Goal: Information Seeking & Learning: Learn about a topic

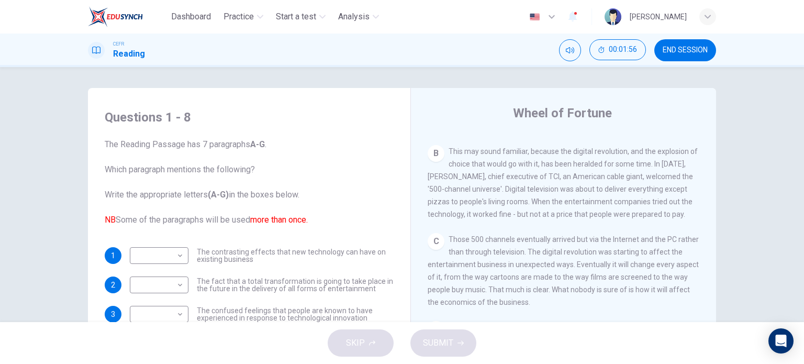
scroll to position [300, 0]
click at [515, 345] on div "SKIP SUBMIT" at bounding box center [402, 343] width 804 height 42
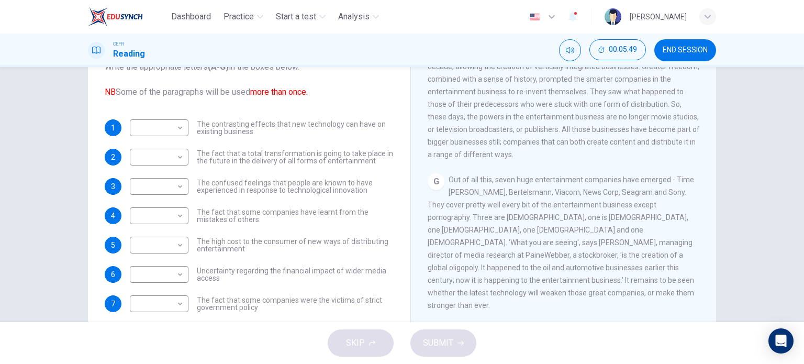
scroll to position [128, 0]
click at [169, 131] on body "Dashboard Practice Start a test Analysis English en ​ UMMI AMALIA HUDA BINTI PU…" at bounding box center [402, 182] width 804 height 364
click at [233, 142] on div at bounding box center [402, 182] width 804 height 364
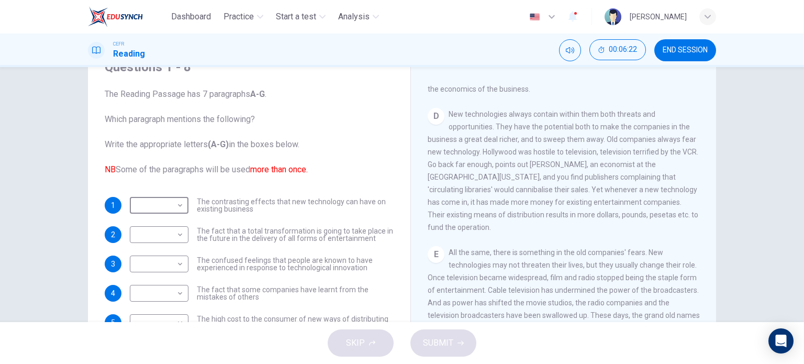
scroll to position [439, 0]
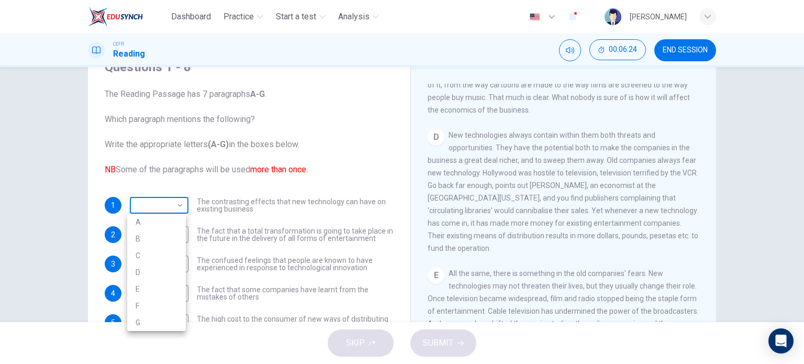
click at [167, 206] on body "Dashboard Practice Start a test Analysis English en ​ UMMI AMALIA HUDA BINTI PU…" at bounding box center [402, 182] width 804 height 364
click at [157, 270] on li "D" at bounding box center [156, 272] width 59 height 17
type input "D"
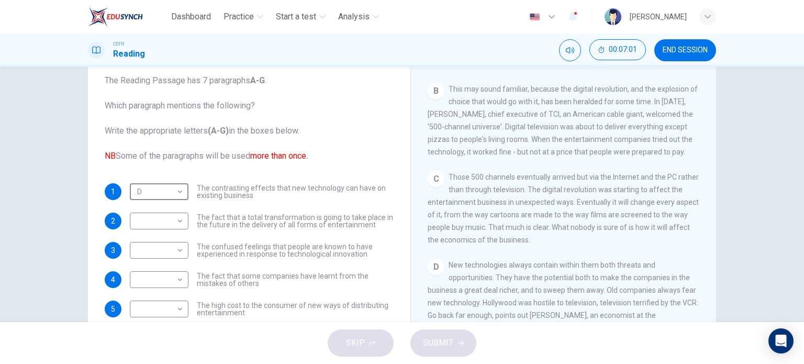
scroll to position [310, 0]
click at [175, 220] on body "Dashboard Practice Start a test Analysis English en ​ UMMI AMALIA HUDA BINTI PU…" at bounding box center [402, 182] width 804 height 364
click at [158, 275] on li "C" at bounding box center [156, 271] width 59 height 17
type input "C"
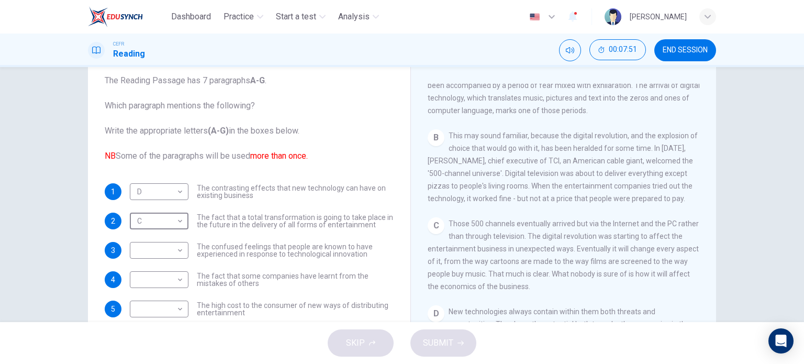
scroll to position [267, 0]
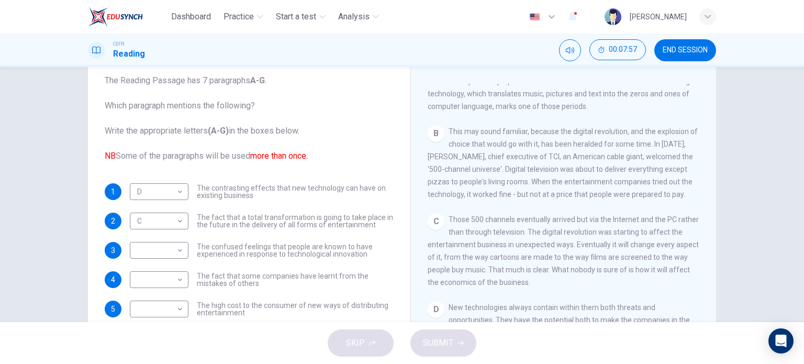
click at [525, 254] on span "Those 500 channels eventually arrived but via the Internet and the PC rather th…" at bounding box center [563, 250] width 271 height 71
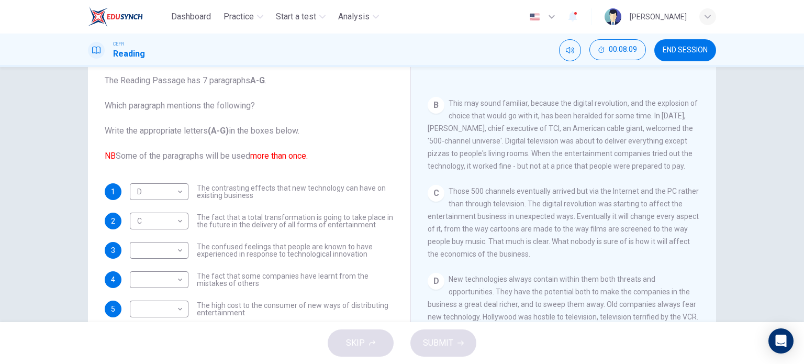
scroll to position [276, 0]
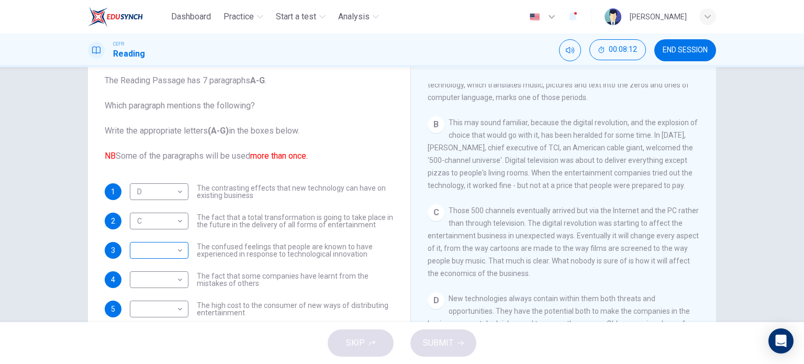
click at [174, 245] on body "Dashboard Practice Start a test Analysis English en ​ UMMI AMALIA HUDA BINTI PU…" at bounding box center [402, 182] width 804 height 364
click at [159, 267] on li "B" at bounding box center [156, 263] width 59 height 17
type input "B"
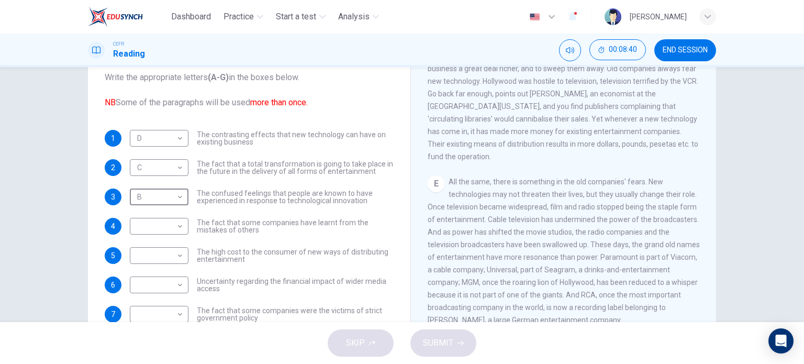
scroll to position [502, 0]
click at [174, 229] on body "Dashboard Practice Start a test Analysis English en ​ UMMI AMALIA HUDA BINTI PU…" at bounding box center [402, 182] width 804 height 364
click at [158, 310] on li "E" at bounding box center [156, 308] width 59 height 17
type input "E"
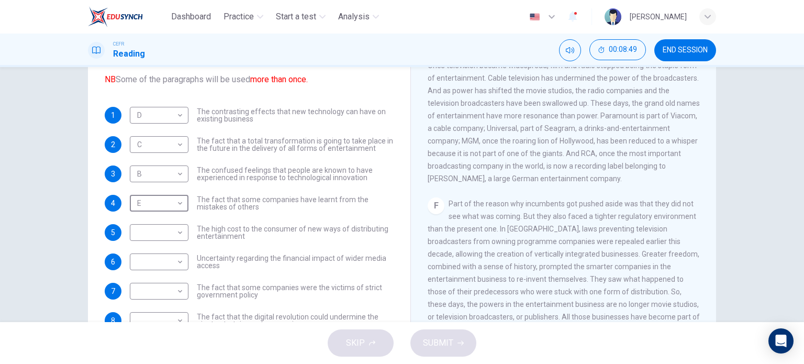
scroll to position [619, 0]
click at [161, 231] on body "Dashboard Practice Start a test Analysis English en ​ UMMI AMALIA HUDA BINTI PU…" at bounding box center [402, 182] width 804 height 364
click at [157, 317] on li "E" at bounding box center [156, 313] width 59 height 17
type input "E"
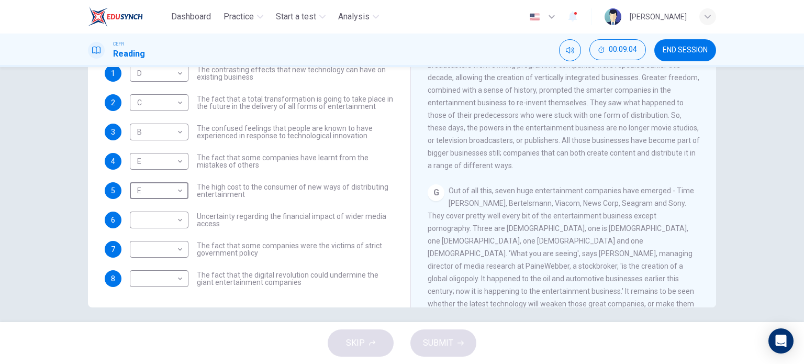
scroll to position [760, 0]
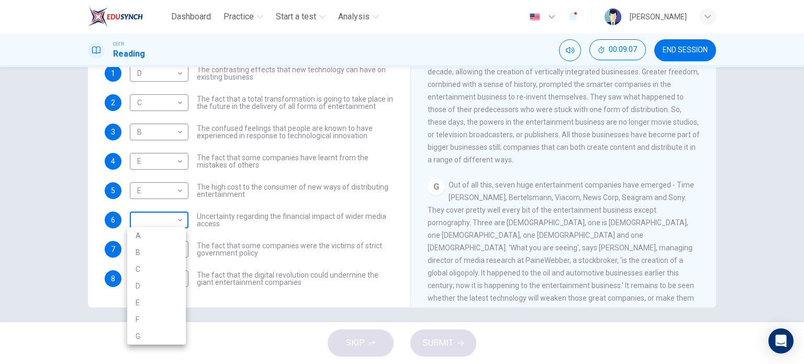
click at [174, 223] on body "Dashboard Practice Start a test Analysis English en ​ UMMI AMALIA HUDA BINTI PU…" at bounding box center [402, 182] width 804 height 364
click at [158, 316] on li "F" at bounding box center [156, 319] width 59 height 17
type input "F"
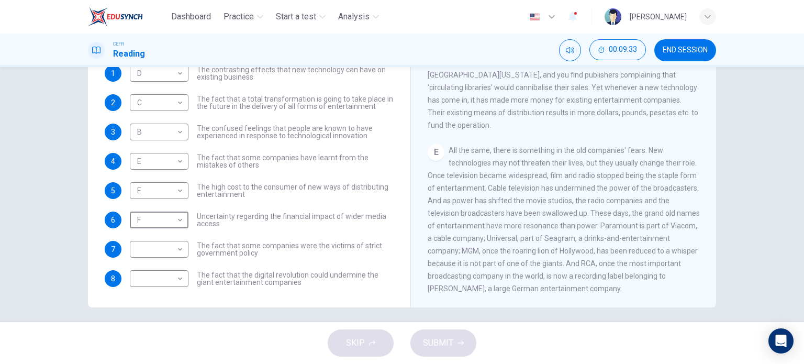
scroll to position [468, 0]
click at [167, 285] on body "Dashboard Practice Start a test Analysis English en ​ UMMI AMALIA HUDA BINTI PU…" at bounding box center [402, 182] width 804 height 364
click at [157, 318] on li "E" at bounding box center [156, 313] width 59 height 17
type input "E"
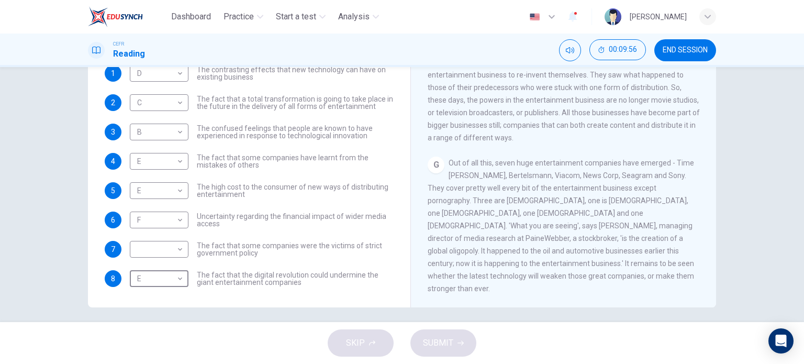
scroll to position [795, 0]
click at [182, 252] on div "​ ​" at bounding box center [159, 249] width 59 height 17
click at [174, 244] on body "Dashboard Practice Start a test Analysis English en ​ UMMI AMALIA HUDA BINTI PU…" at bounding box center [402, 182] width 804 height 364
click at [163, 354] on li "G" at bounding box center [156, 347] width 59 height 17
type input "G"
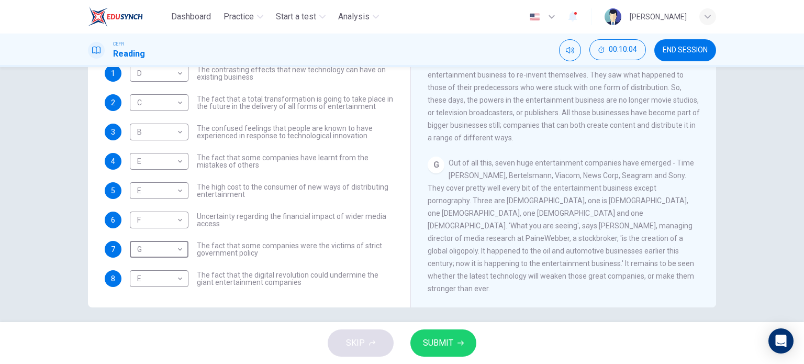
click at [452, 351] on button "SUBMIT" at bounding box center [443, 342] width 66 height 27
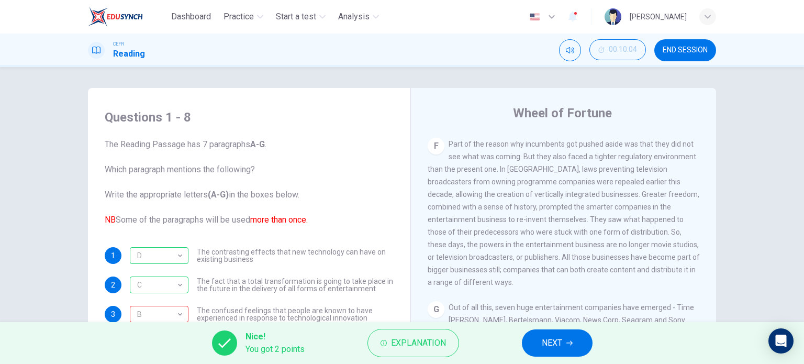
scroll to position [38, 0]
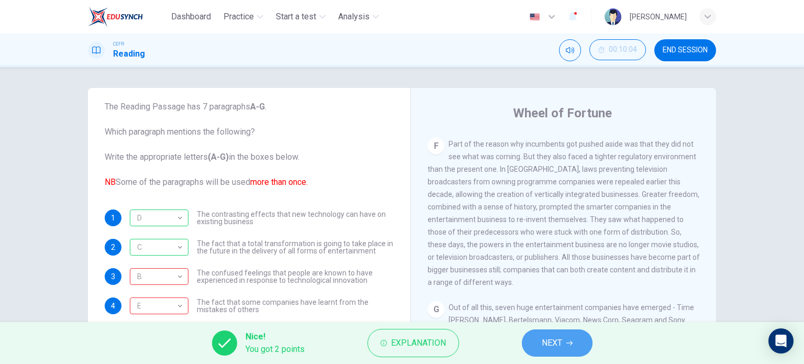
click at [540, 339] on button "NEXT" at bounding box center [557, 342] width 71 height 27
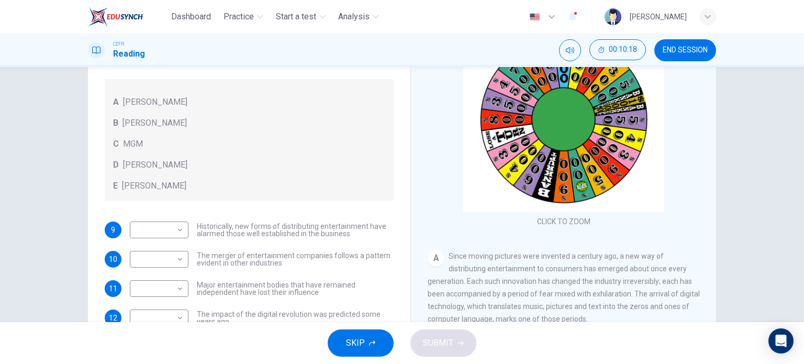
scroll to position [151, 0]
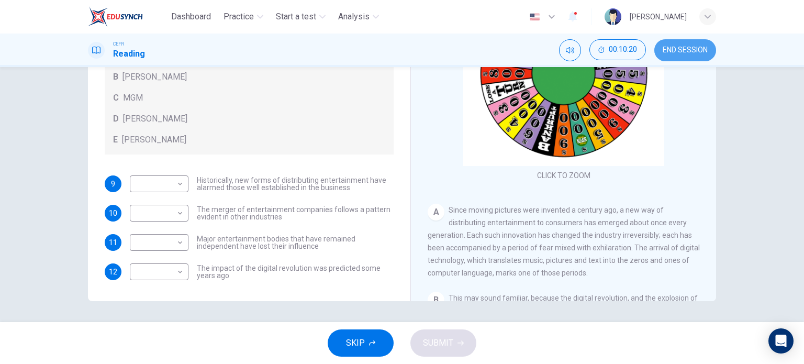
click at [691, 43] on button "END SESSION" at bounding box center [685, 50] width 62 height 22
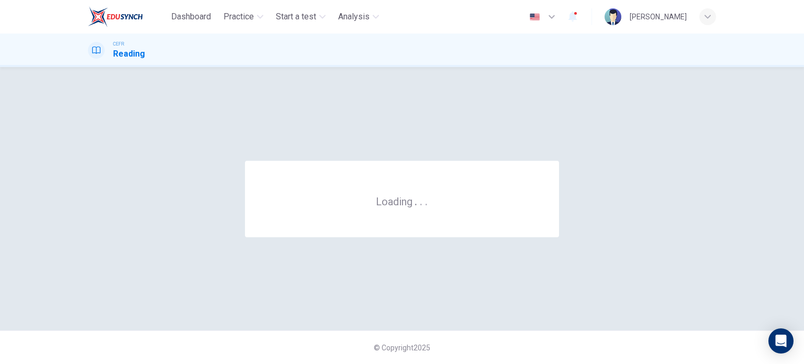
scroll to position [0, 0]
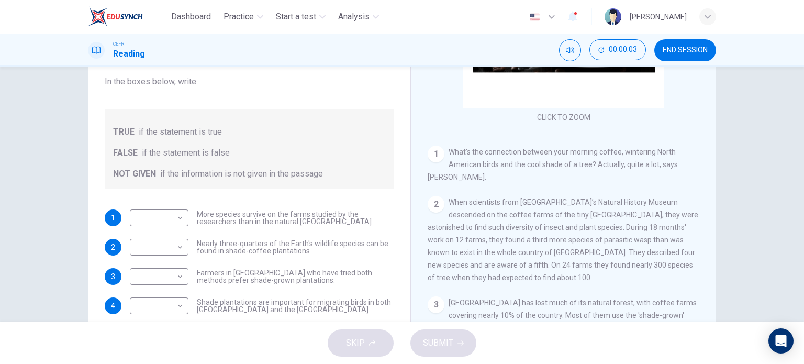
scroll to position [89, 0]
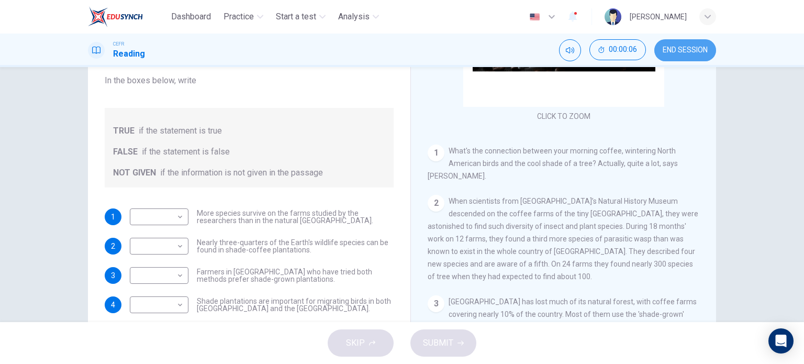
click at [683, 49] on span "END SESSION" at bounding box center [684, 50] width 45 height 8
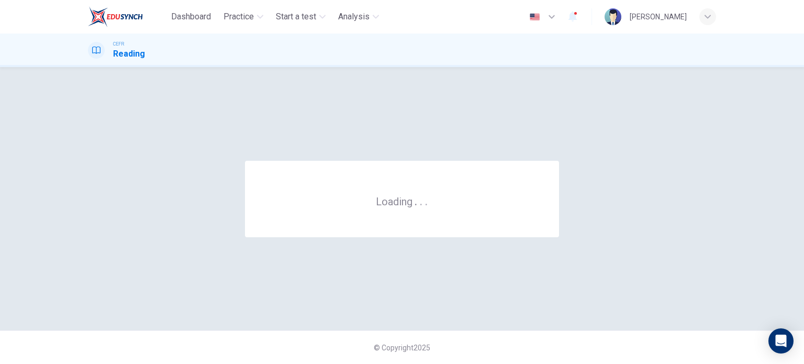
scroll to position [0, 0]
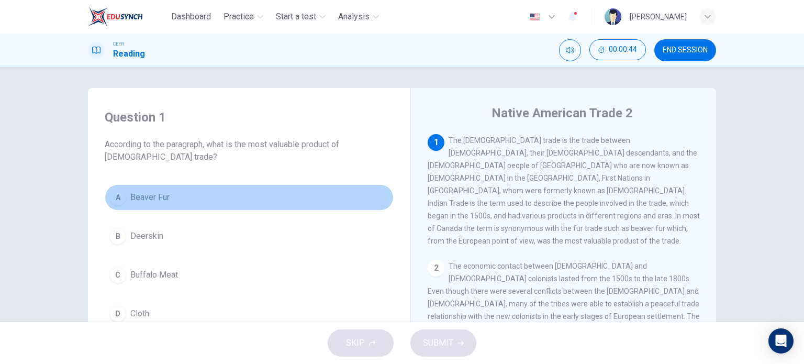
click at [115, 201] on div "A" at bounding box center [117, 197] width 17 height 17
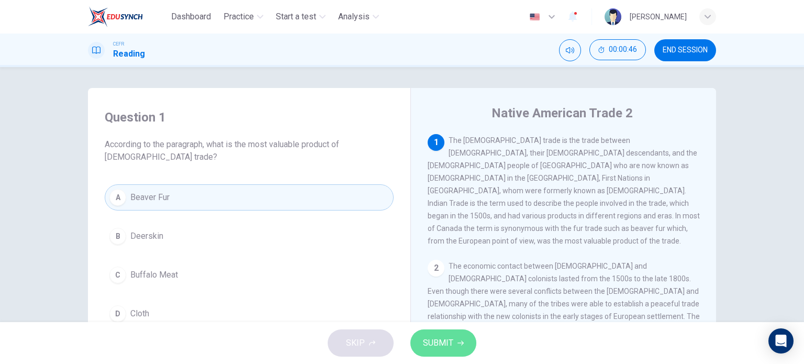
click at [456, 334] on button "SUBMIT" at bounding box center [443, 342] width 66 height 27
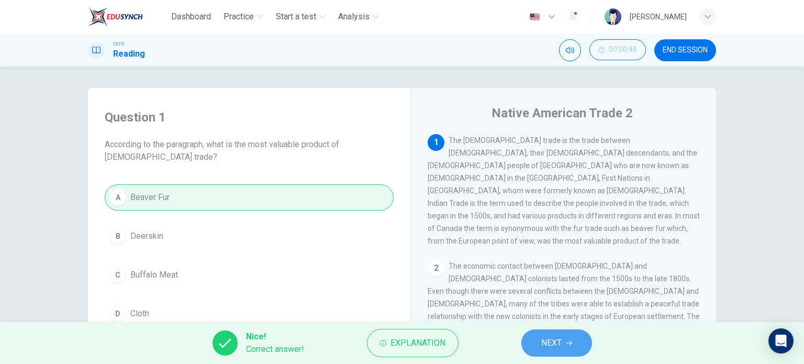
click at [552, 345] on span "NEXT" at bounding box center [551, 342] width 20 height 15
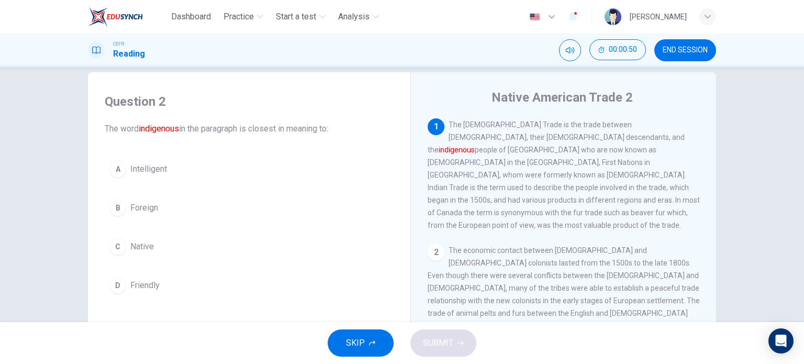
scroll to position [16, 0]
click at [130, 249] on span "Native" at bounding box center [142, 246] width 24 height 13
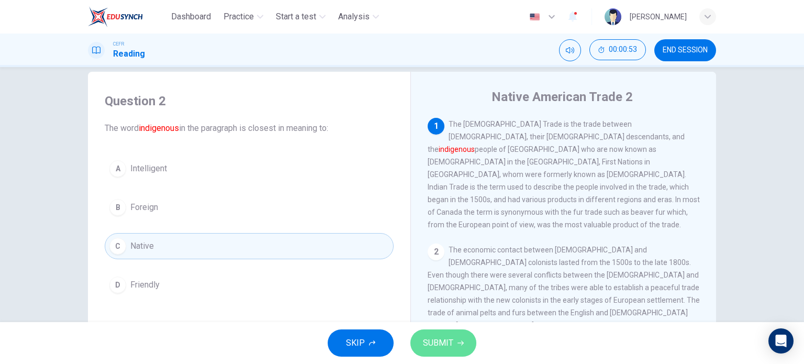
click at [429, 335] on span "SUBMIT" at bounding box center [438, 342] width 30 height 15
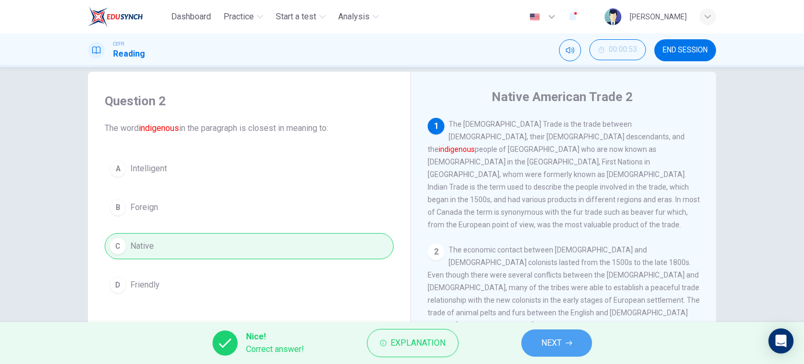
click at [544, 340] on span "NEXT" at bounding box center [551, 342] width 20 height 15
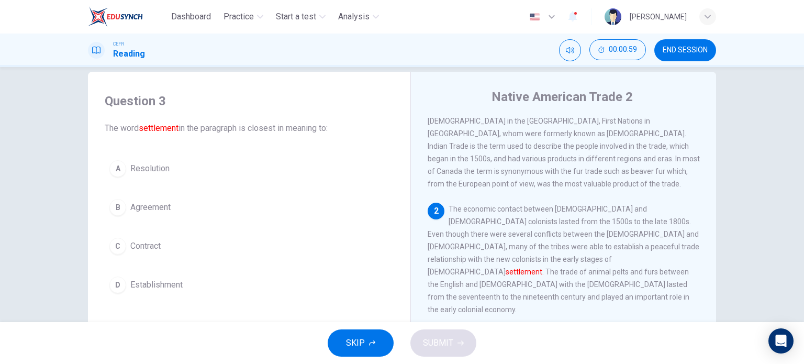
scroll to position [42, 0]
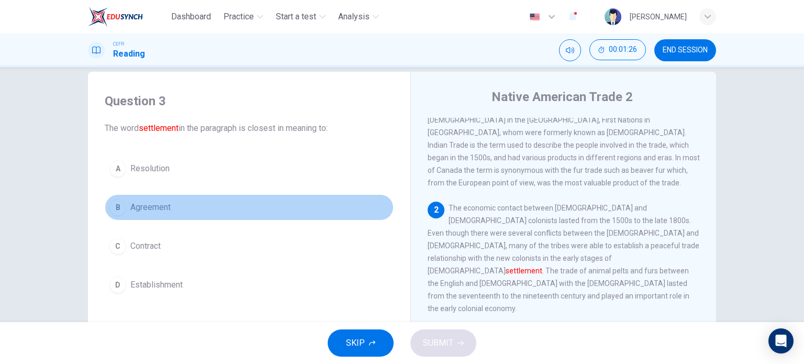
click at [110, 213] on div "B" at bounding box center [117, 207] width 17 height 17
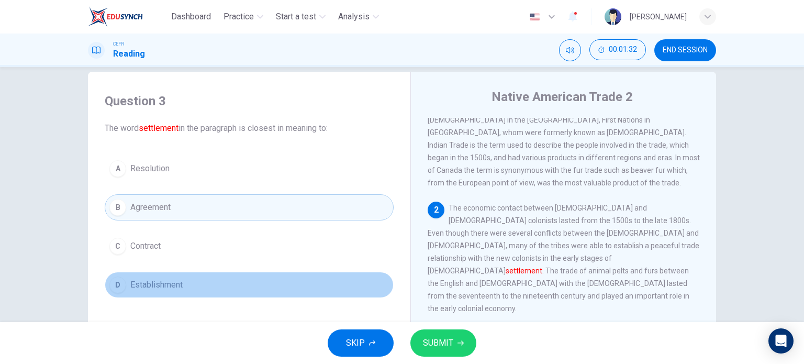
click at [118, 289] on div "D" at bounding box center [117, 284] width 17 height 17
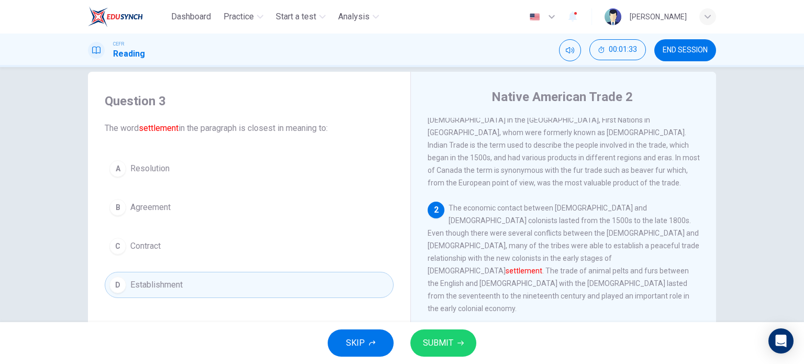
click at [457, 341] on icon "button" at bounding box center [460, 343] width 6 height 6
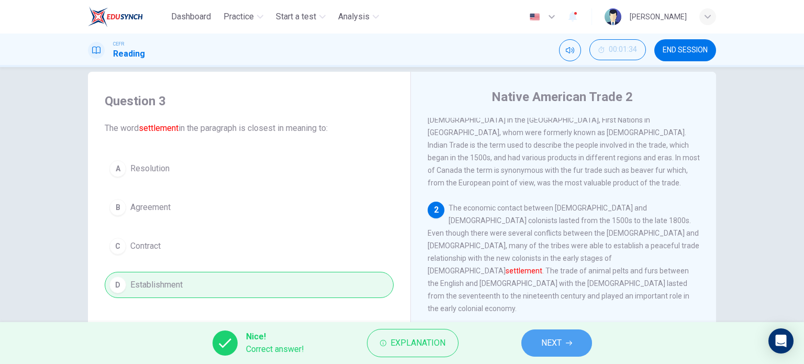
click at [558, 344] on span "NEXT" at bounding box center [551, 342] width 20 height 15
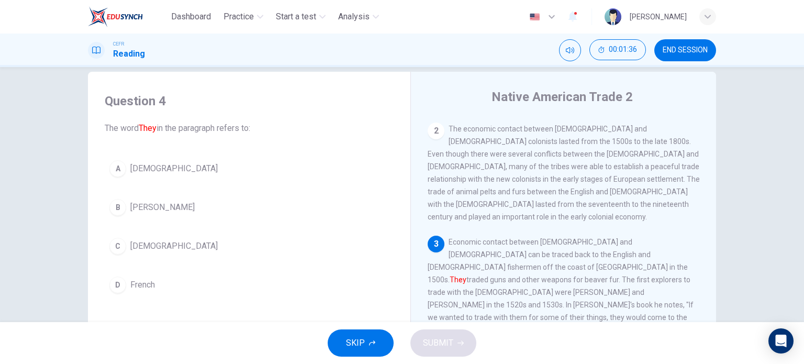
scroll to position [121, 0]
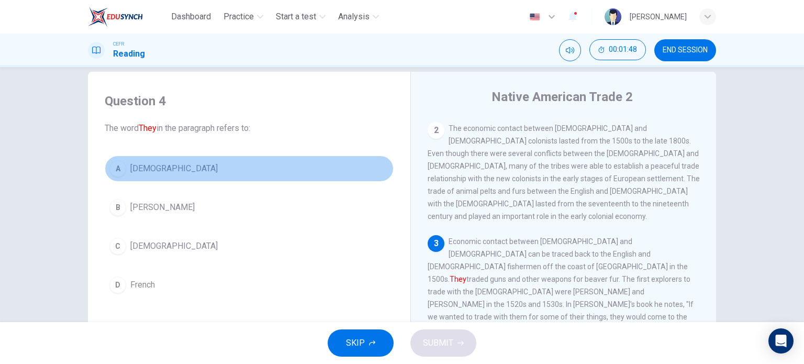
click at [124, 170] on button "A Native Americans" at bounding box center [249, 168] width 289 height 26
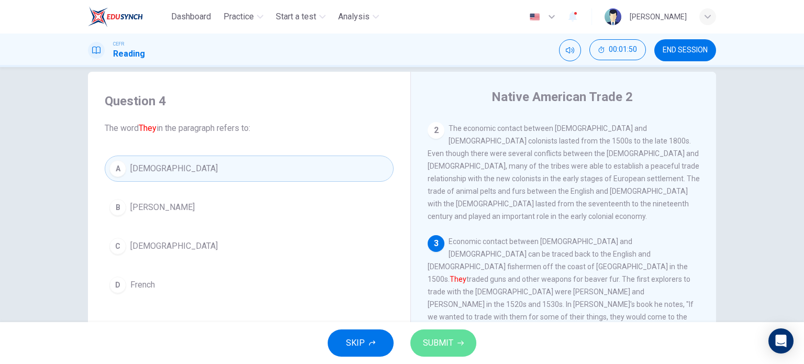
click at [459, 332] on button "SUBMIT" at bounding box center [443, 342] width 66 height 27
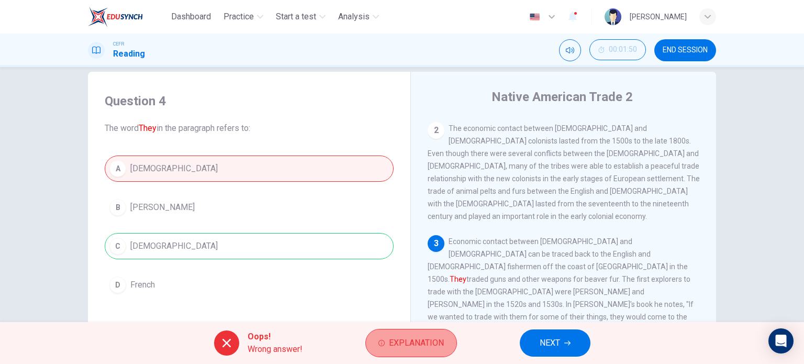
click at [423, 338] on span "Explanation" at bounding box center [416, 342] width 55 height 15
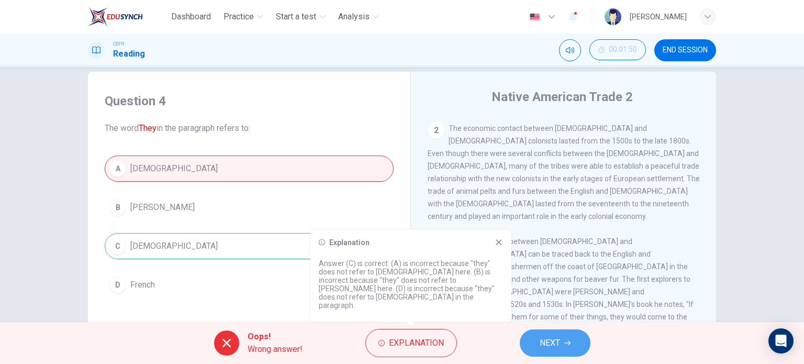
click at [545, 344] on span "NEXT" at bounding box center [550, 342] width 20 height 15
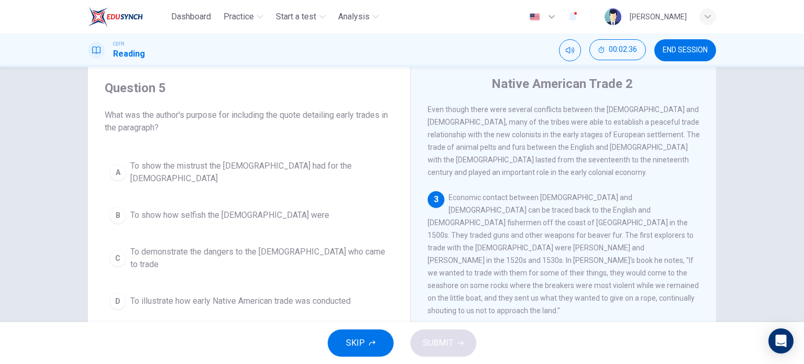
scroll to position [31, 0]
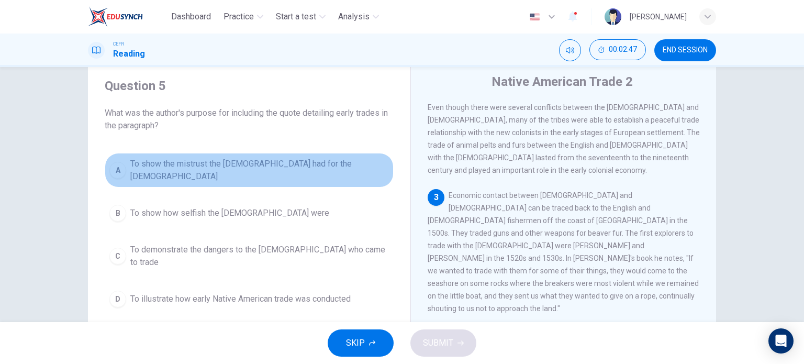
click at [116, 169] on div "A" at bounding box center [117, 170] width 17 height 17
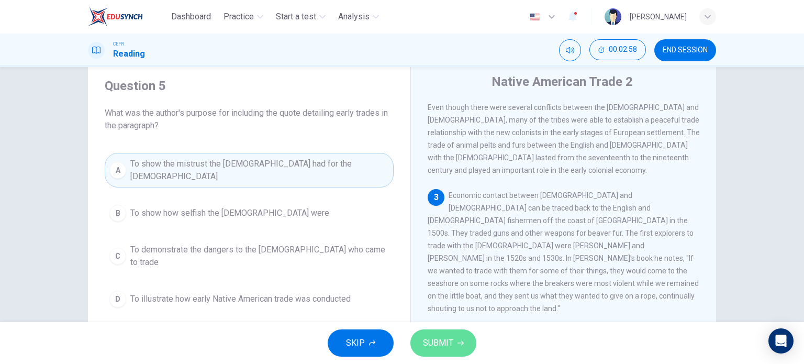
click at [442, 343] on span "SUBMIT" at bounding box center [438, 342] width 30 height 15
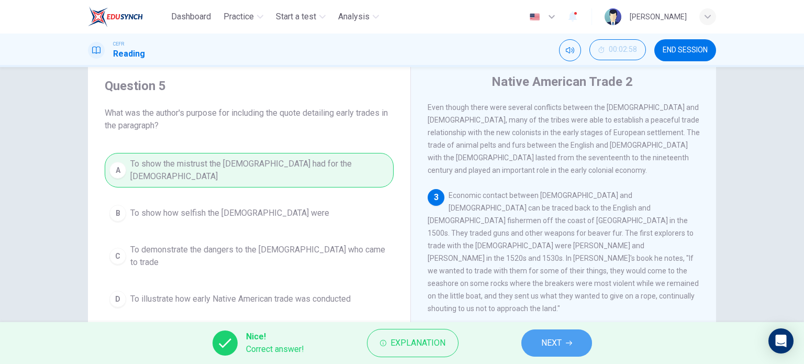
click at [540, 341] on button "NEXT" at bounding box center [556, 342] width 71 height 27
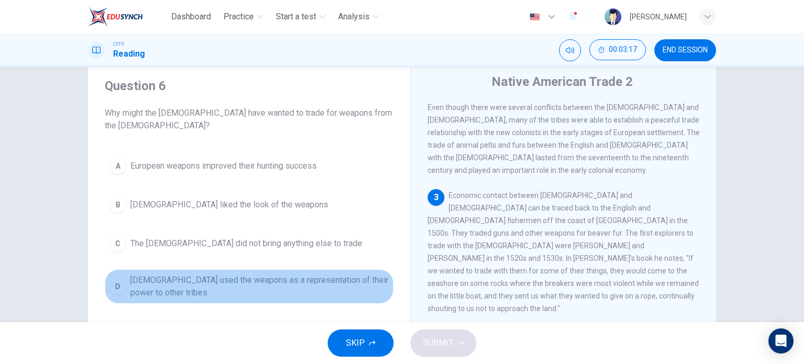
click at [119, 278] on div "D" at bounding box center [117, 286] width 17 height 17
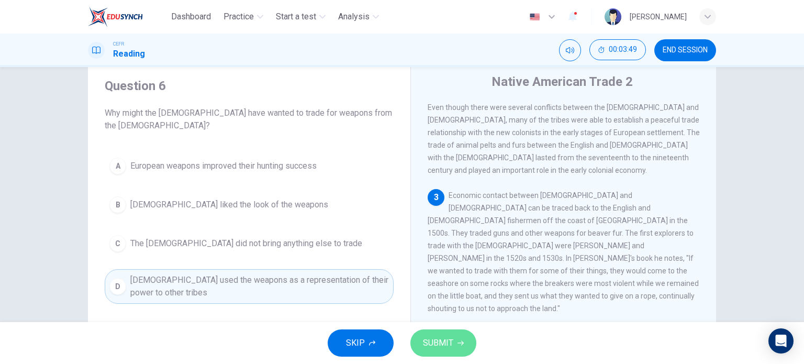
click at [425, 342] on span "SUBMIT" at bounding box center [438, 342] width 30 height 15
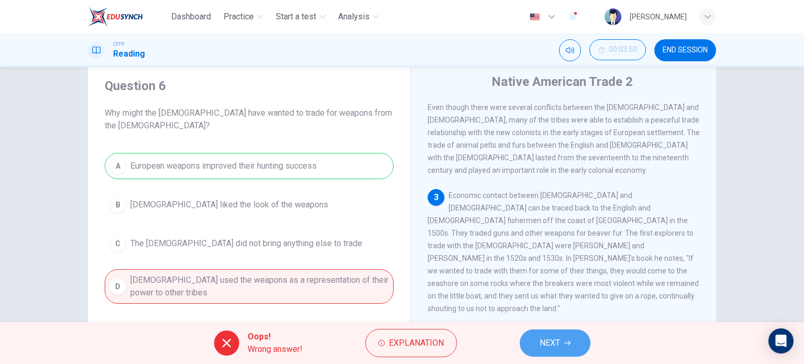
click at [534, 341] on button "NEXT" at bounding box center [555, 342] width 71 height 27
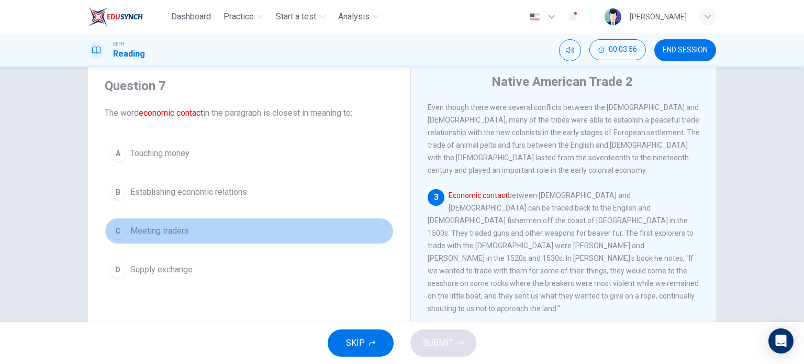
click at [120, 226] on div "C" at bounding box center [117, 230] width 17 height 17
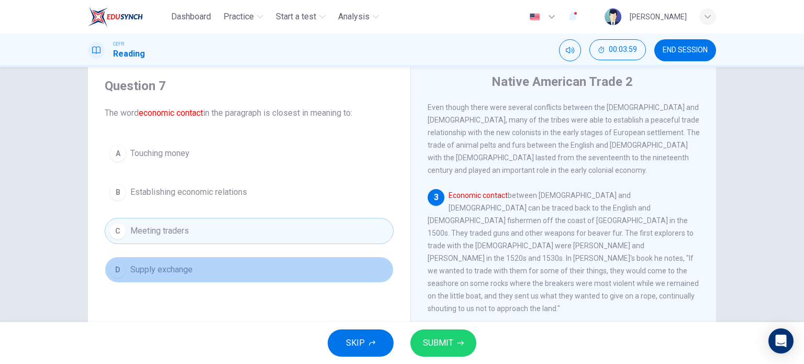
click at [136, 267] on span "Supply exchange" at bounding box center [161, 269] width 62 height 13
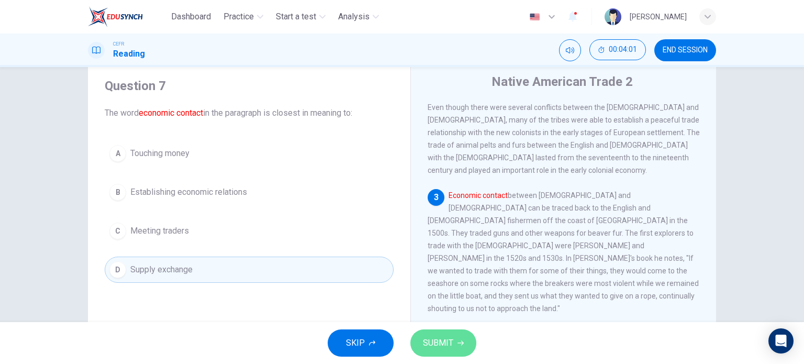
click at [448, 344] on span "SUBMIT" at bounding box center [438, 342] width 30 height 15
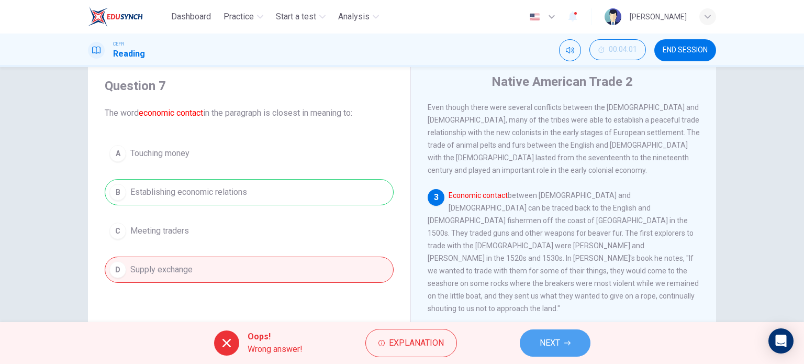
click at [536, 346] on button "NEXT" at bounding box center [555, 342] width 71 height 27
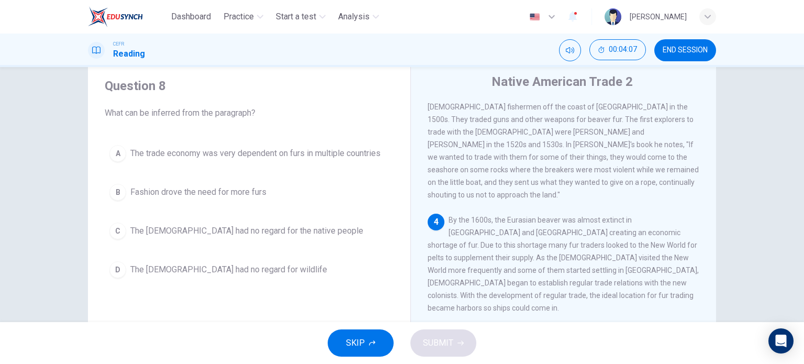
scroll to position [266, 0]
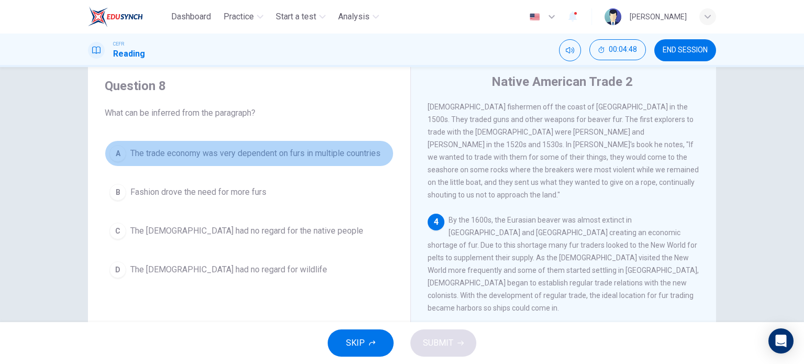
click at [130, 154] on span "The trade economy was very dependent on furs in multiple countries" at bounding box center [255, 153] width 250 height 13
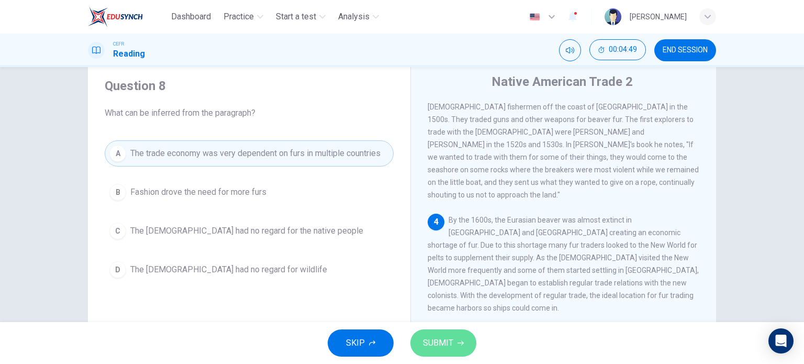
click at [453, 341] on button "SUBMIT" at bounding box center [443, 342] width 66 height 27
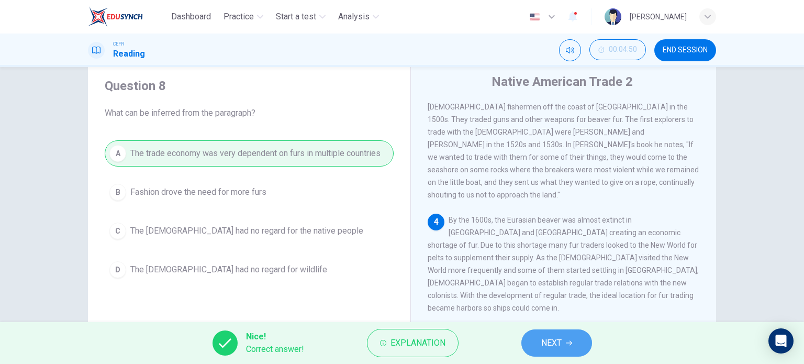
click at [550, 341] on span "NEXT" at bounding box center [551, 342] width 20 height 15
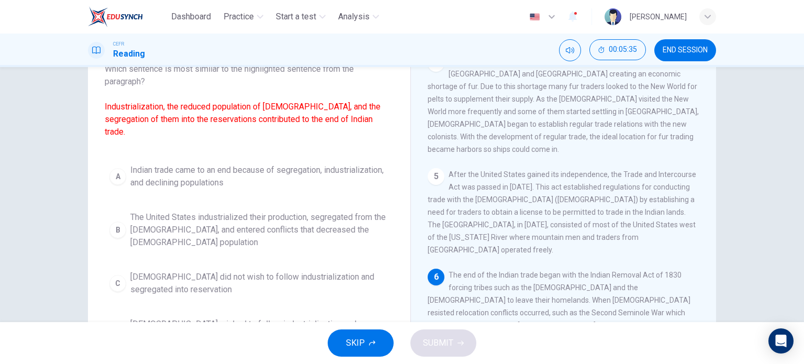
scroll to position [77, 0]
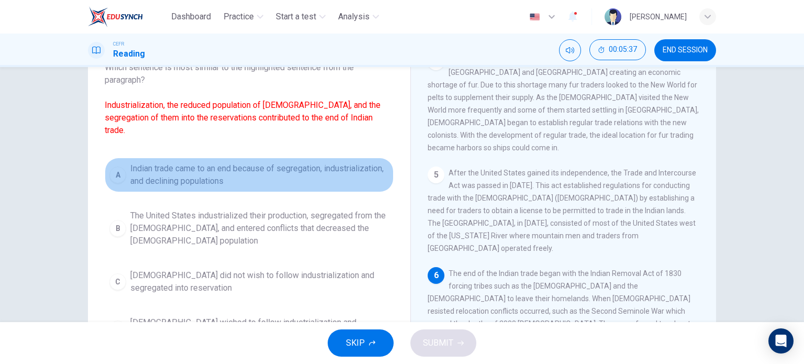
click at [112, 173] on div "A" at bounding box center [117, 174] width 17 height 17
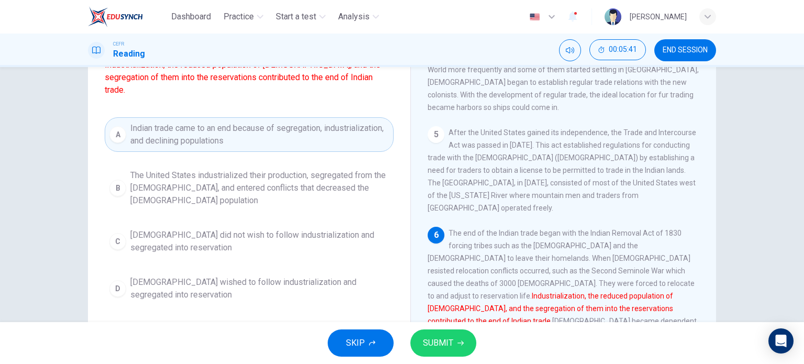
scroll to position [125, 0]
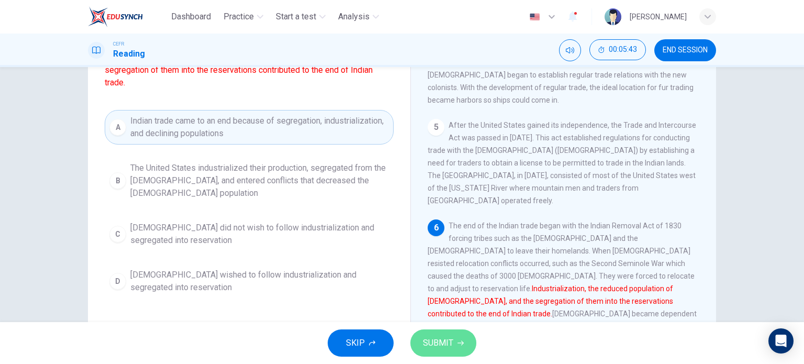
click at [444, 336] on span "SUBMIT" at bounding box center [438, 342] width 30 height 15
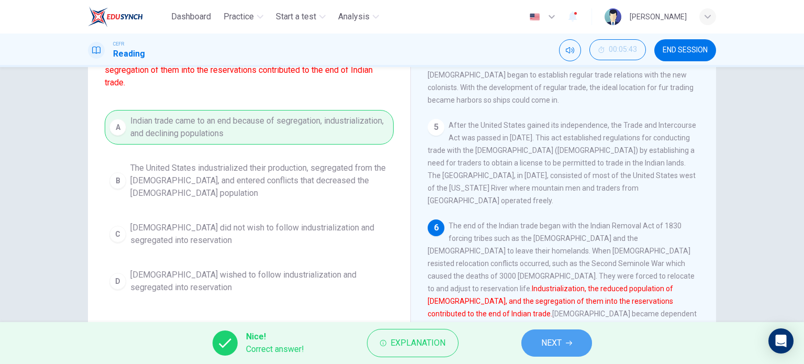
click at [554, 346] on span "NEXT" at bounding box center [551, 342] width 20 height 15
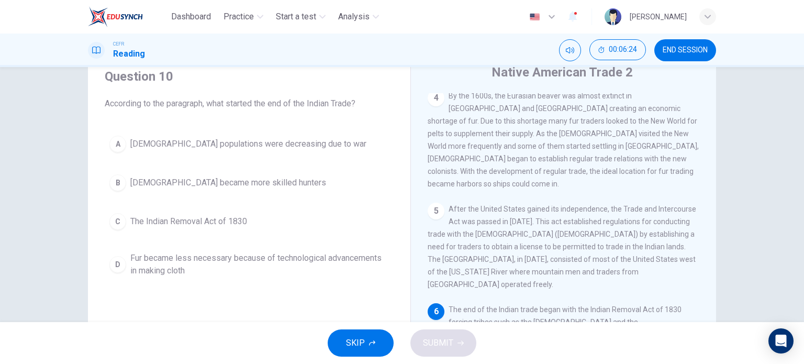
scroll to position [44, 0]
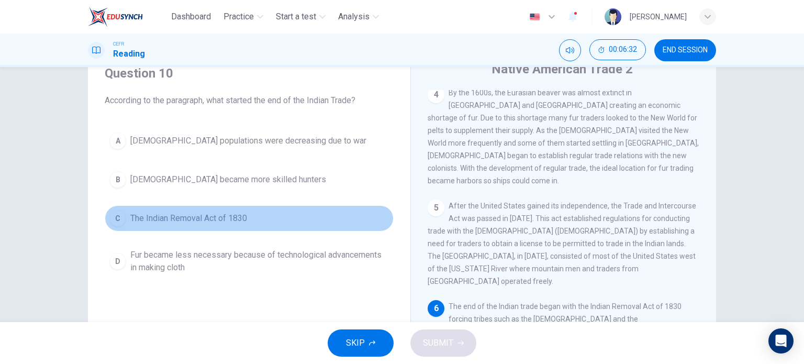
click at [123, 215] on button "C The Indian Removal Act of 1830" at bounding box center [249, 218] width 289 height 26
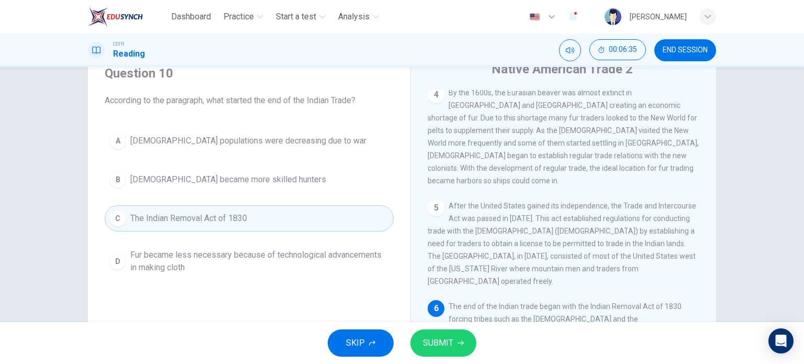
click at [444, 353] on button "SUBMIT" at bounding box center [443, 342] width 66 height 27
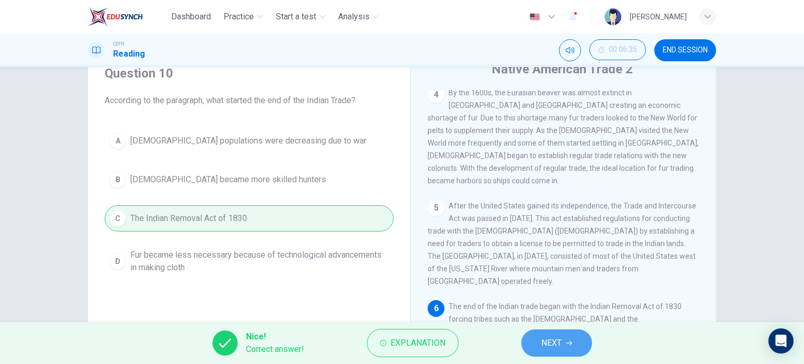
click at [546, 344] on span "NEXT" at bounding box center [551, 342] width 20 height 15
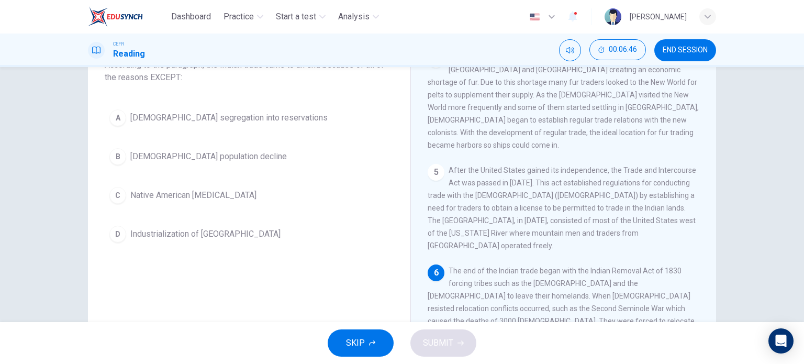
scroll to position [83, 0]
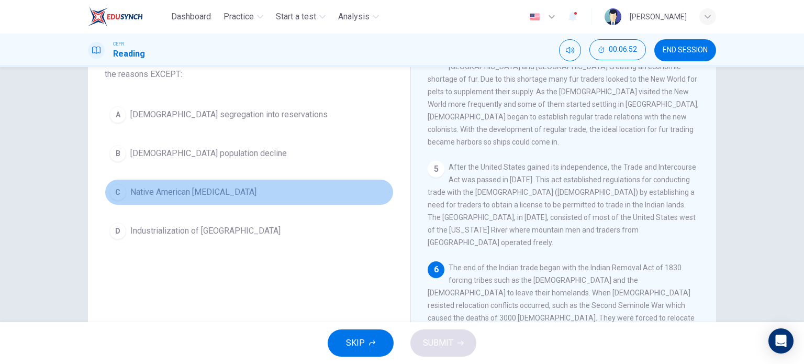
click at [123, 194] on button "C Native American hostility" at bounding box center [249, 192] width 289 height 26
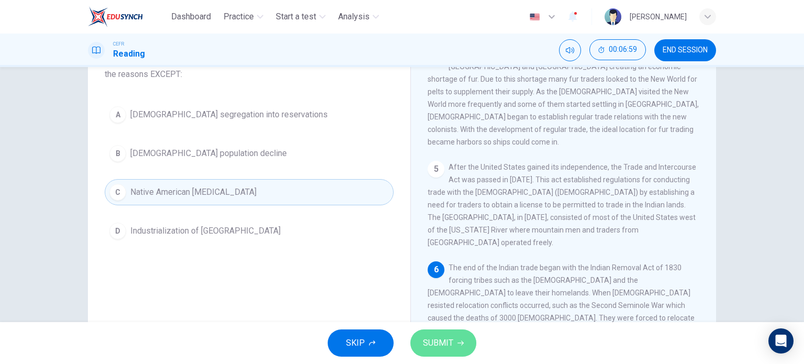
click at [459, 346] on button "SUBMIT" at bounding box center [443, 342] width 66 height 27
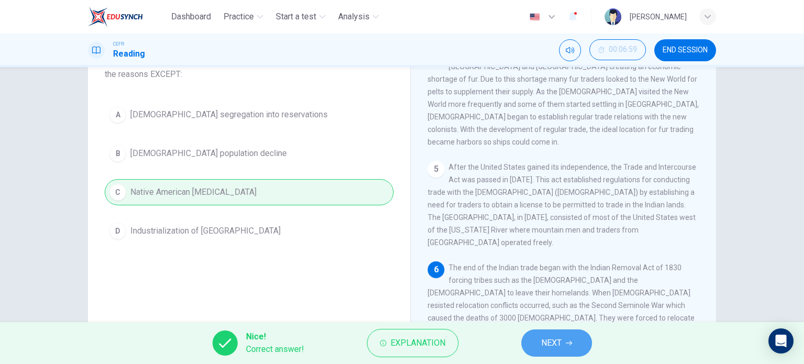
click at [564, 349] on button "NEXT" at bounding box center [556, 342] width 71 height 27
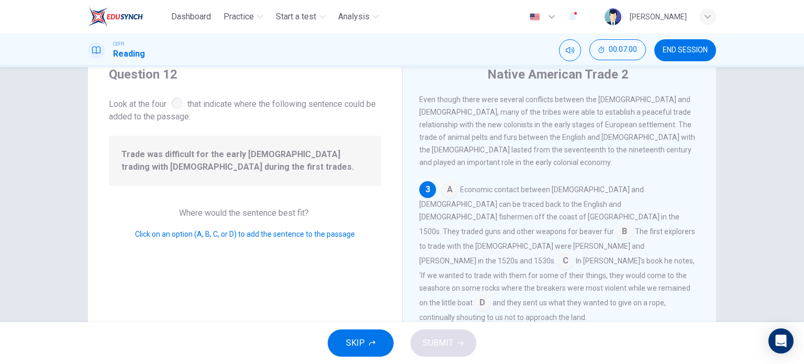
scroll to position [38, 0]
click at [616, 225] on input at bounding box center [624, 233] width 17 height 17
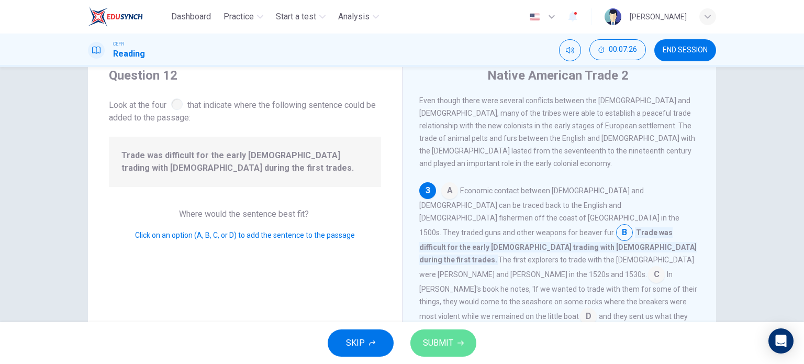
click at [434, 346] on span "SUBMIT" at bounding box center [438, 342] width 30 height 15
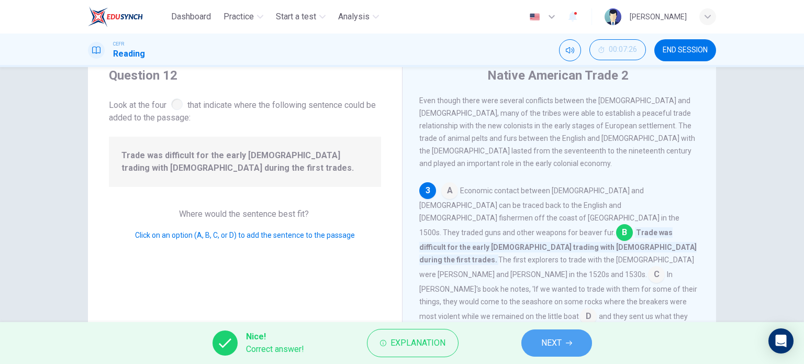
click at [538, 334] on button "NEXT" at bounding box center [556, 342] width 71 height 27
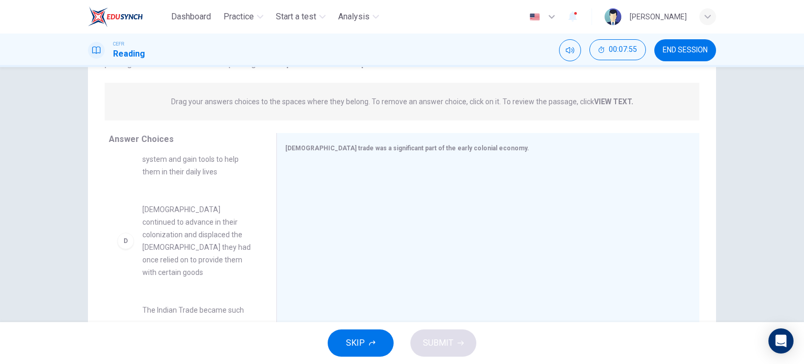
scroll to position [224, 0]
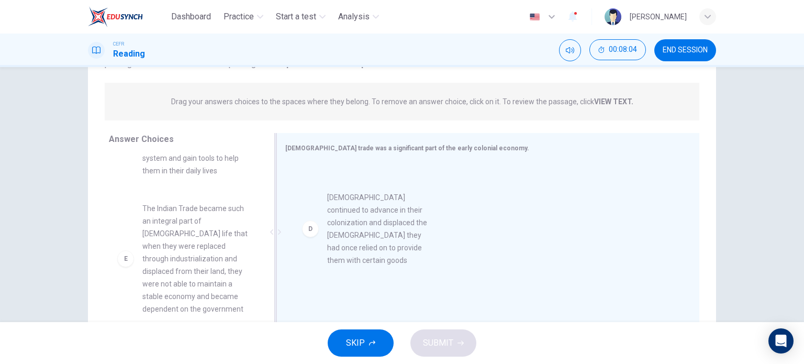
drag, startPoint x: 185, startPoint y: 231, endPoint x: 377, endPoint y: 232, distance: 191.5
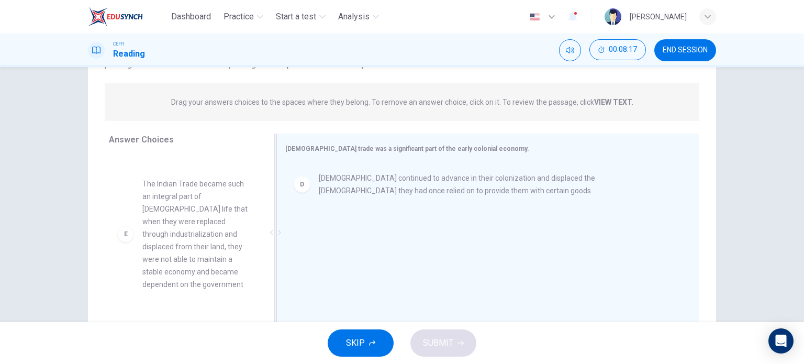
scroll to position [113, 0]
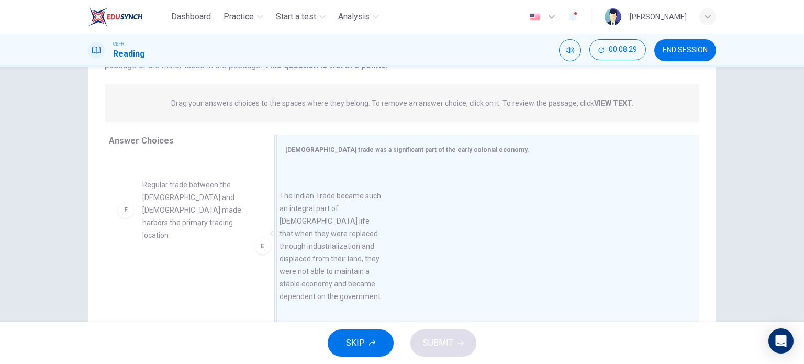
drag, startPoint x: 200, startPoint y: 226, endPoint x: 347, endPoint y: 250, distance: 149.1
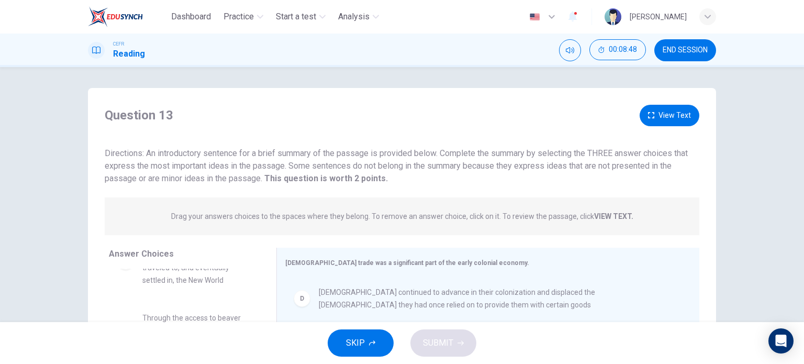
scroll to position [2, 0]
click at [662, 116] on button "View Text" at bounding box center [669, 113] width 60 height 21
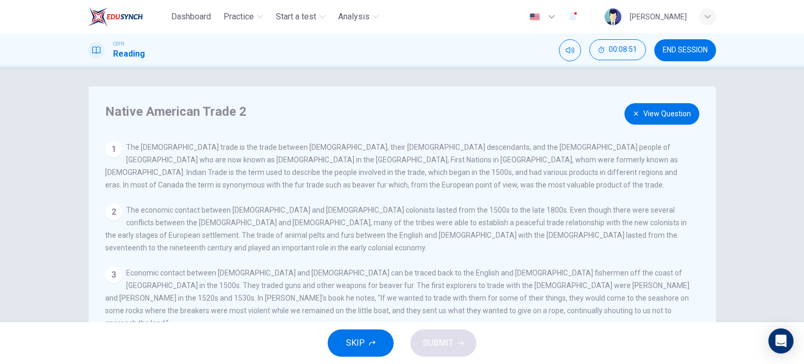
scroll to position [73, 0]
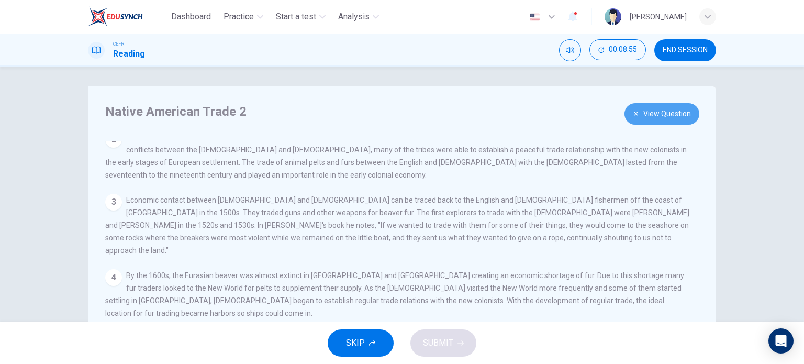
click at [670, 117] on button "View Question" at bounding box center [661, 113] width 75 height 21
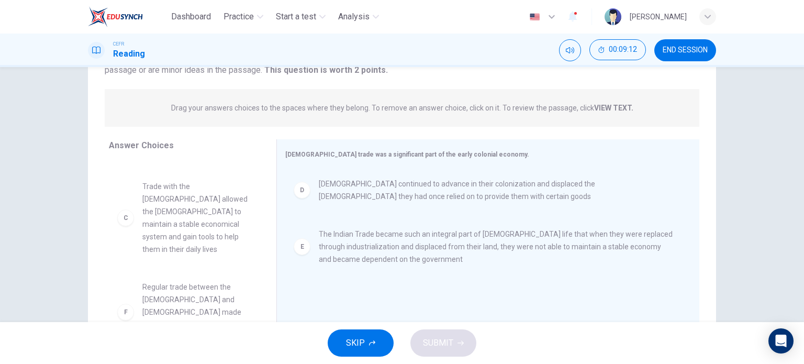
scroll to position [157, 0]
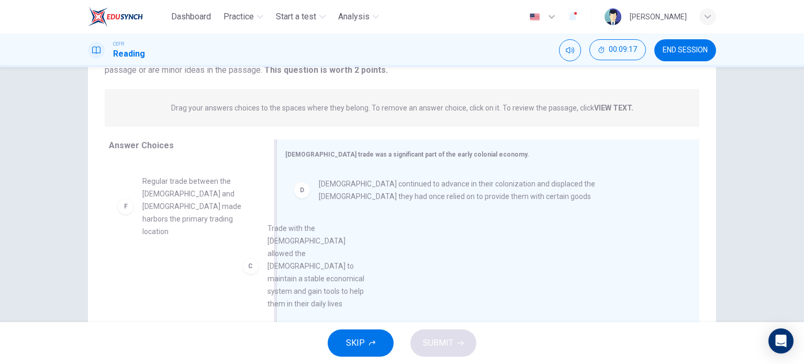
drag, startPoint x: 195, startPoint y: 212, endPoint x: 340, endPoint y: 280, distance: 160.4
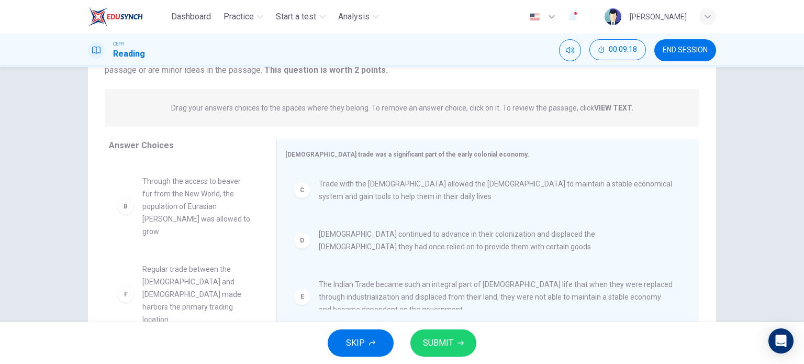
scroll to position [57, 0]
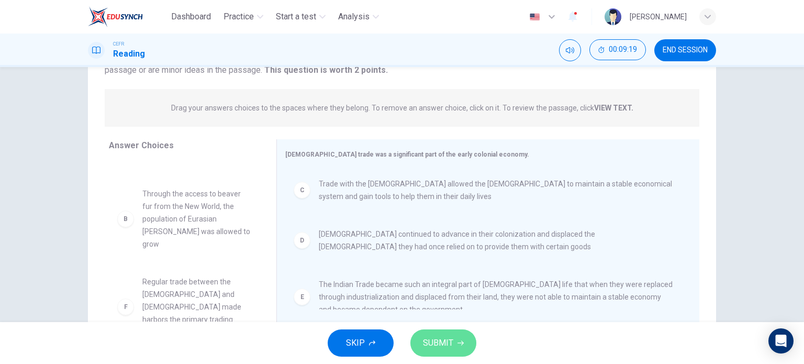
click at [437, 336] on span "SUBMIT" at bounding box center [438, 342] width 30 height 15
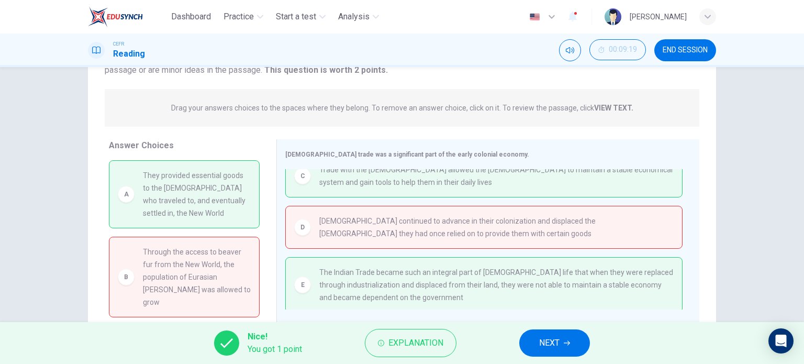
scroll to position [0, 0]
click at [541, 339] on span "NEXT" at bounding box center [549, 342] width 20 height 15
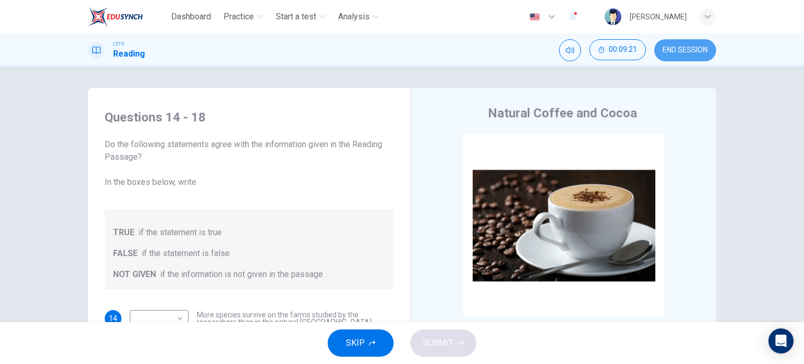
click at [689, 47] on span "END SESSION" at bounding box center [684, 50] width 45 height 8
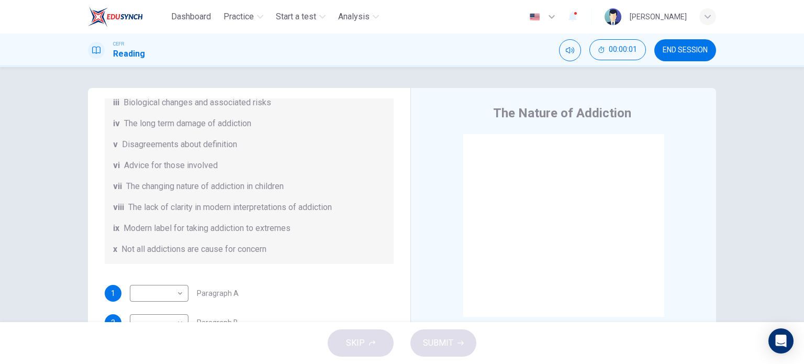
scroll to position [226, 0]
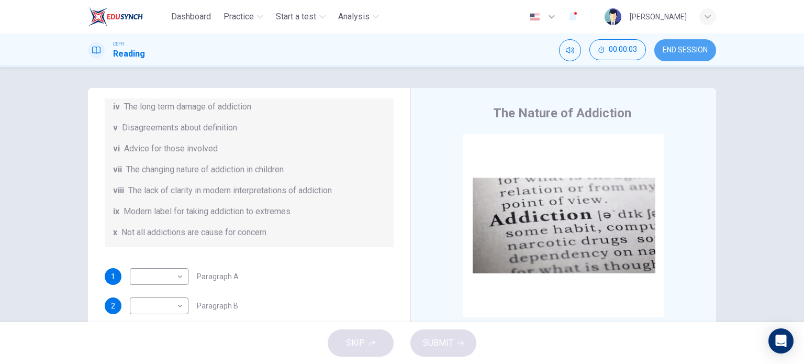
click at [679, 54] on span "END SESSION" at bounding box center [684, 50] width 45 height 8
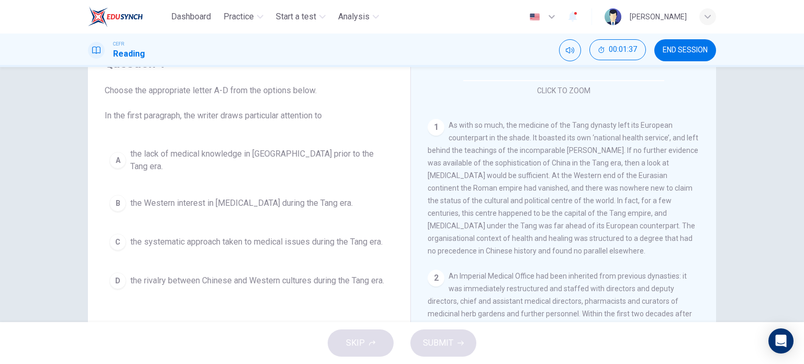
scroll to position [48, 0]
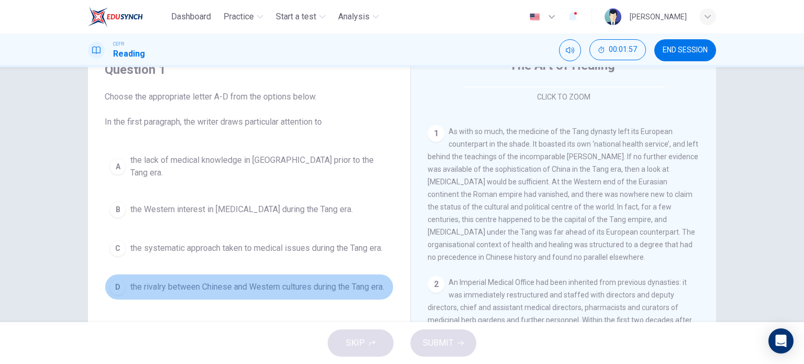
click at [123, 274] on button "D the rivalry between Chinese and Western cultures during the Tang era." at bounding box center [249, 287] width 289 height 26
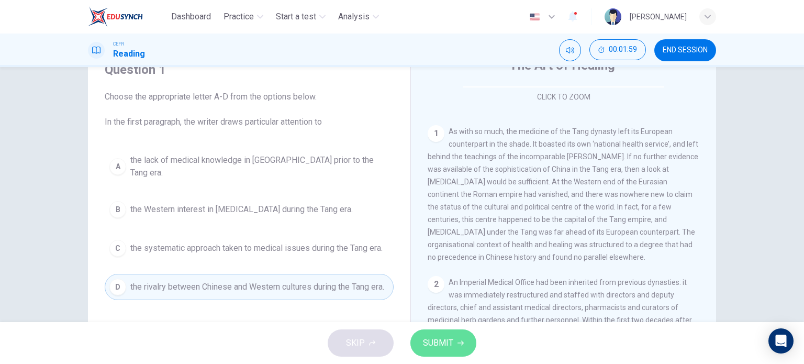
click at [450, 341] on span "SUBMIT" at bounding box center [438, 342] width 30 height 15
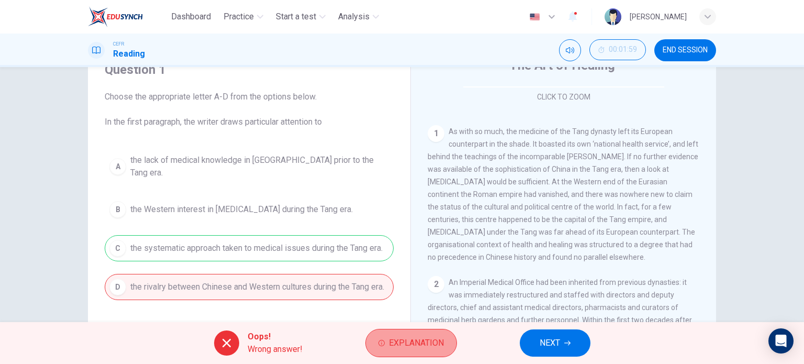
click at [435, 349] on span "Explanation" at bounding box center [416, 342] width 55 height 15
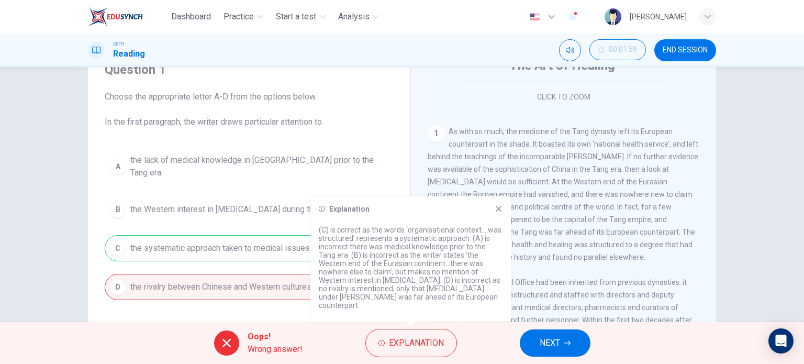
click at [498, 211] on icon at bounding box center [499, 209] width 6 height 6
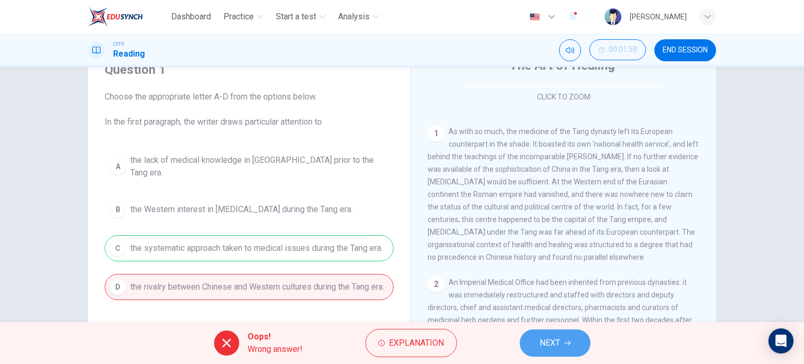
click at [541, 343] on span "NEXT" at bounding box center [550, 342] width 20 height 15
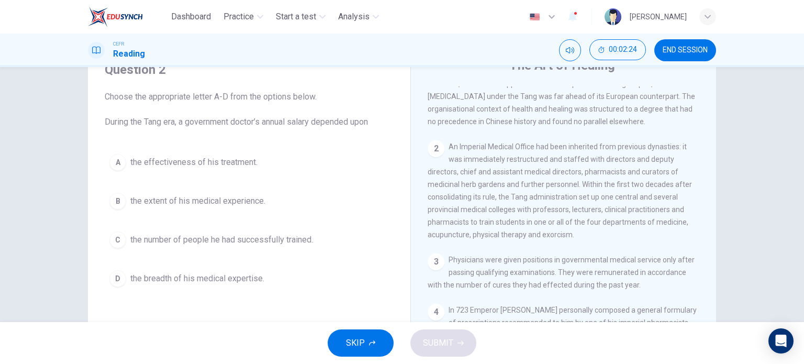
scroll to position [320, 0]
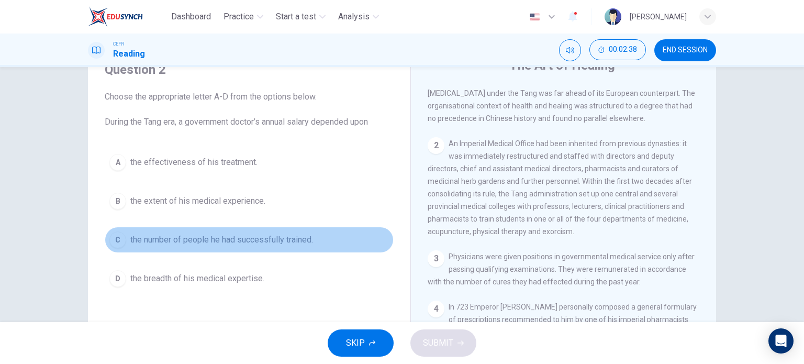
click at [121, 228] on button "C the number of people he had successfully trained." at bounding box center [249, 240] width 289 height 26
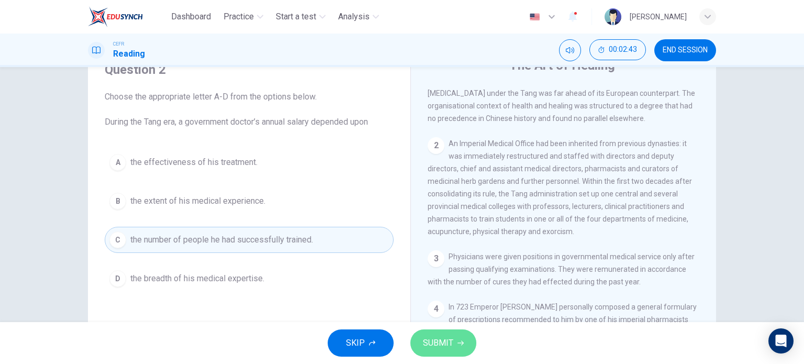
click at [443, 330] on button "SUBMIT" at bounding box center [443, 342] width 66 height 27
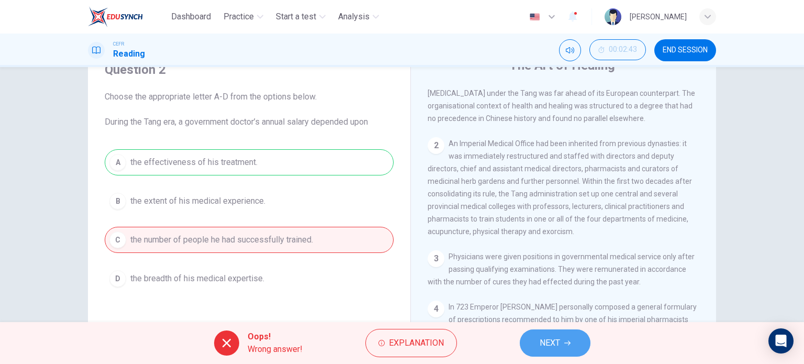
click at [557, 349] on span "NEXT" at bounding box center [550, 342] width 20 height 15
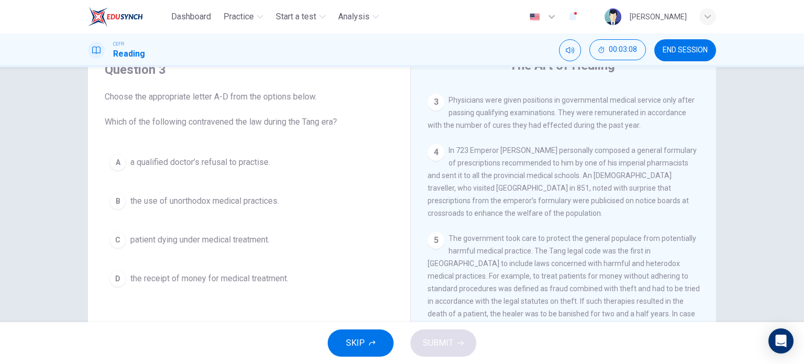
scroll to position [477, 0]
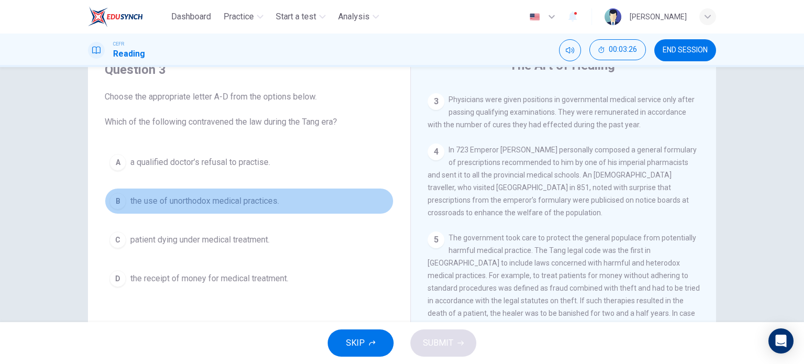
click at [122, 206] on button "B the use of unorthodox medical practices." at bounding box center [249, 201] width 289 height 26
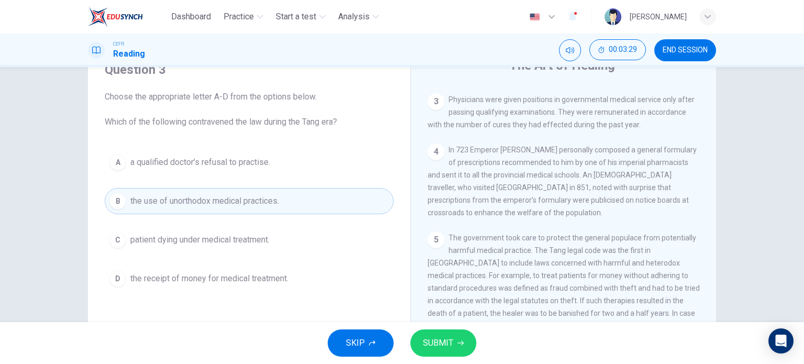
click at [446, 347] on span "SUBMIT" at bounding box center [438, 342] width 30 height 15
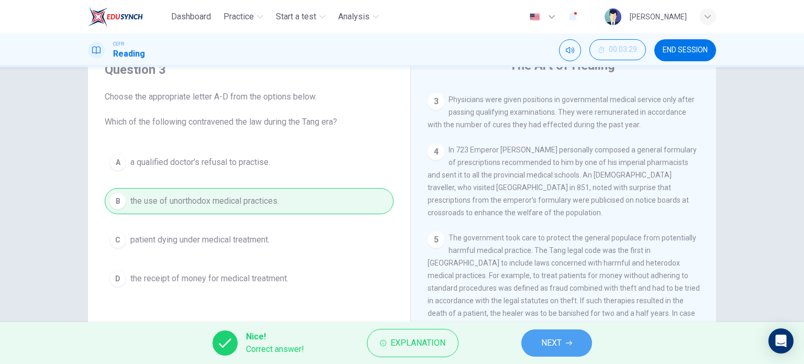
click at [561, 330] on button "NEXT" at bounding box center [556, 342] width 71 height 27
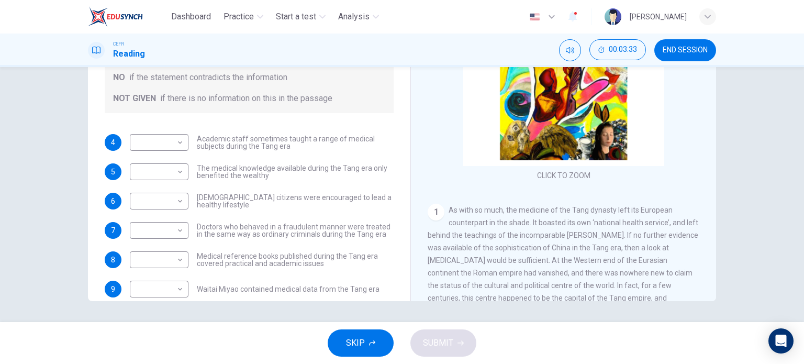
scroll to position [151, 0]
click at [174, 143] on body "Dashboard Practice Start a test Analysis English en ​ UMMI [PERSON_NAME] CEFR R…" at bounding box center [402, 182] width 804 height 364
click at [175, 163] on li "YES" at bounding box center [156, 159] width 59 height 17
type input "YES"
click at [176, 174] on body "Dashboard Practice Start a test Analysis English en ​ UMMI [PERSON_NAME] CEFR R…" at bounding box center [402, 182] width 804 height 364
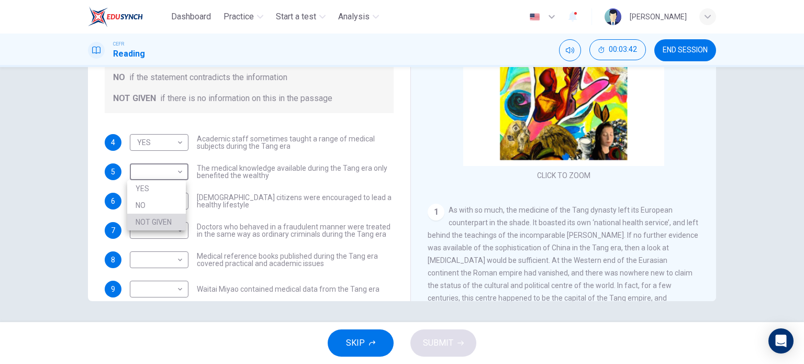
click at [172, 217] on li "NOT GIVEN" at bounding box center [156, 222] width 59 height 17
type input "NOT GIVEN"
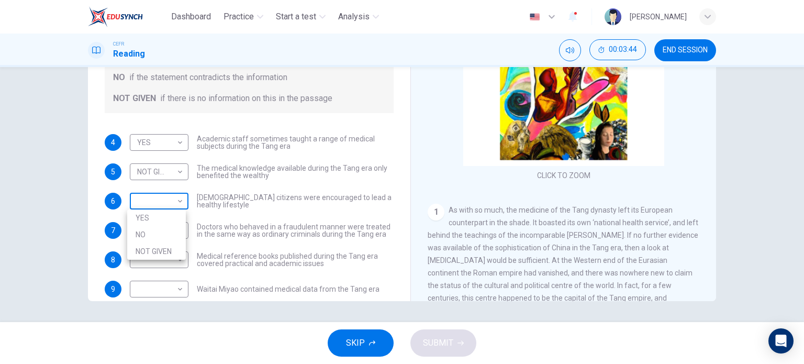
click at [172, 200] on body "Dashboard Practice Start a test Analysis English en ​ UMMI [PERSON_NAME] CEFR R…" at bounding box center [402, 182] width 804 height 364
click at [169, 243] on li "NOT GIVEN" at bounding box center [156, 251] width 59 height 17
type input "NOT GIVEN"
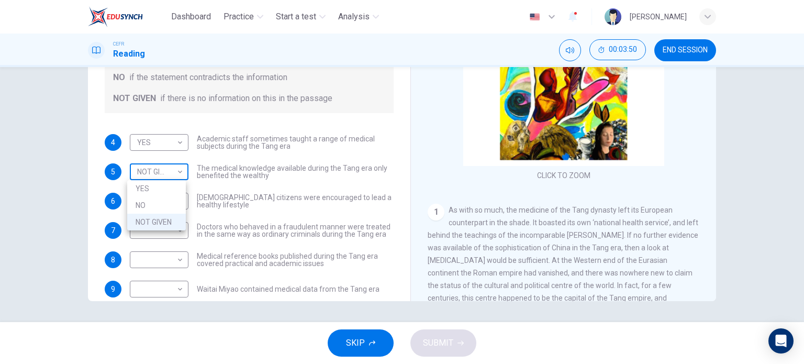
click at [173, 169] on body "Dashboard Practice Start a test Analysis English en ​ UMMI [PERSON_NAME] CEFR R…" at bounding box center [402, 182] width 804 height 364
click at [167, 204] on li "NO" at bounding box center [156, 205] width 59 height 17
type input "NO"
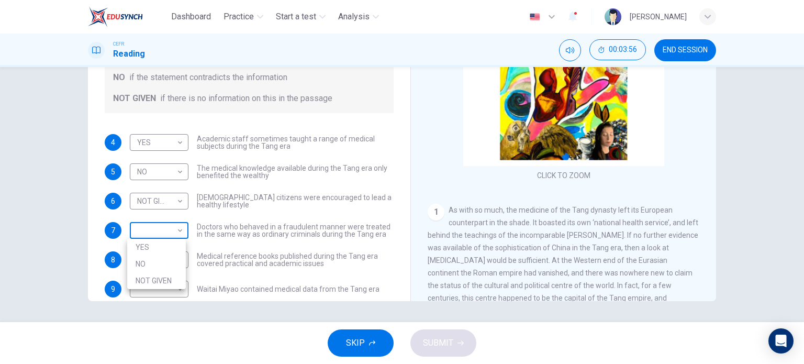
click at [174, 227] on body "Dashboard Practice Start a test Analysis English en ​ UMMI [PERSON_NAME] CEFR R…" at bounding box center [402, 182] width 804 height 364
click at [168, 243] on li "YES" at bounding box center [156, 247] width 59 height 17
type input "YES"
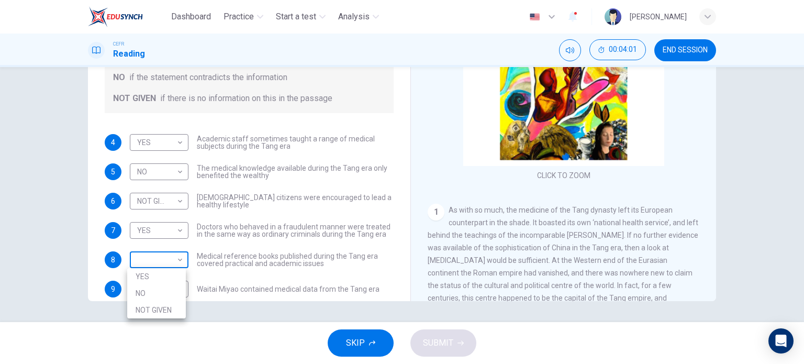
click at [163, 261] on body "Dashboard Practice Start a test Analysis English en ​ UMMI [PERSON_NAME] CEFR R…" at bounding box center [402, 182] width 804 height 364
click at [167, 282] on li "YES" at bounding box center [156, 276] width 59 height 17
type input "YES"
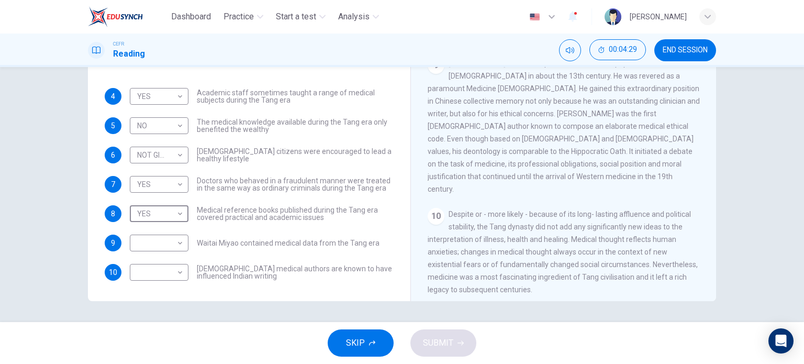
scroll to position [1066, 0]
click at [176, 238] on body "Dashboard Practice Start a test Analysis English en ​ UMMI [PERSON_NAME] CEFR R…" at bounding box center [402, 182] width 804 height 364
click at [173, 280] on li "NO" at bounding box center [156, 275] width 59 height 17
type input "NO"
click at [173, 273] on body "Dashboard Practice Start a test Analysis English en ​ UMMI [PERSON_NAME] CEFR R…" at bounding box center [402, 182] width 804 height 364
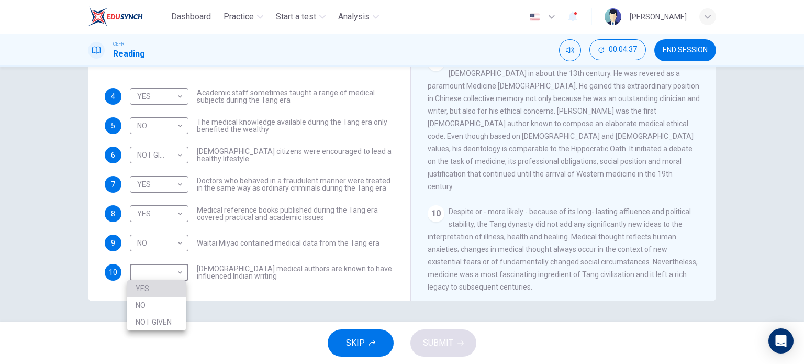
click at [173, 286] on li "YES" at bounding box center [156, 288] width 59 height 17
type input "YES"
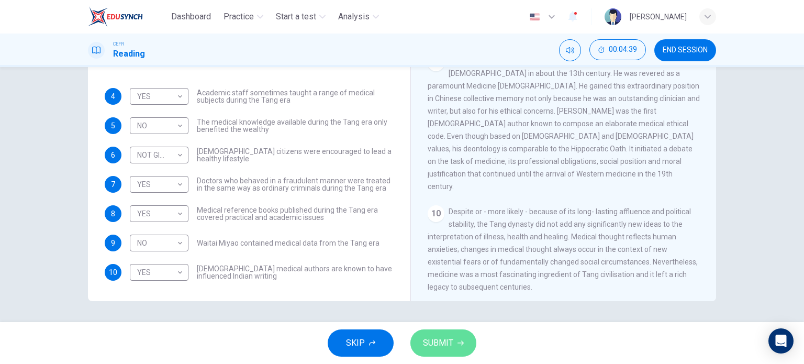
click at [440, 339] on span "SUBMIT" at bounding box center [438, 342] width 30 height 15
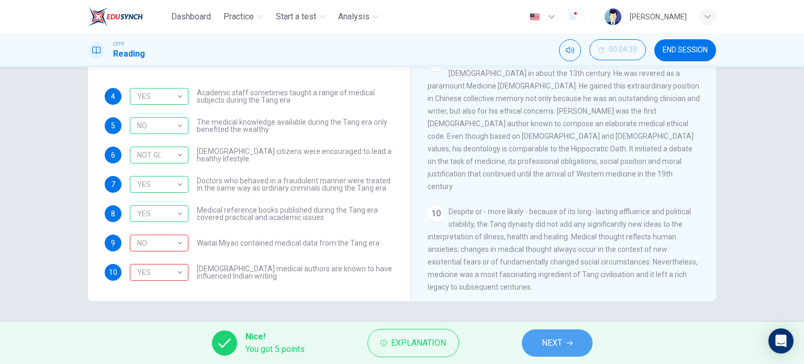
click at [548, 339] on span "NEXT" at bounding box center [552, 342] width 20 height 15
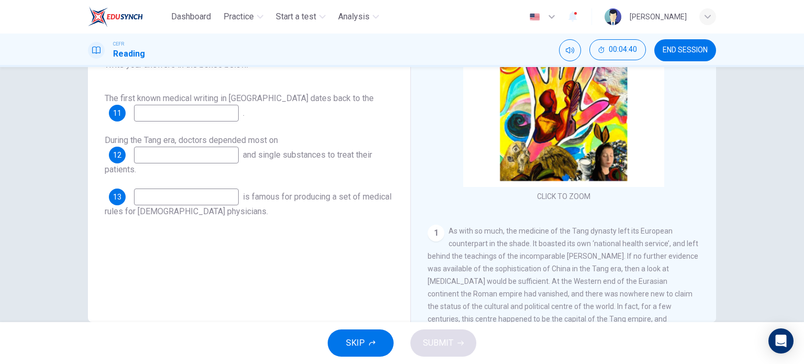
scroll to position [129, 0]
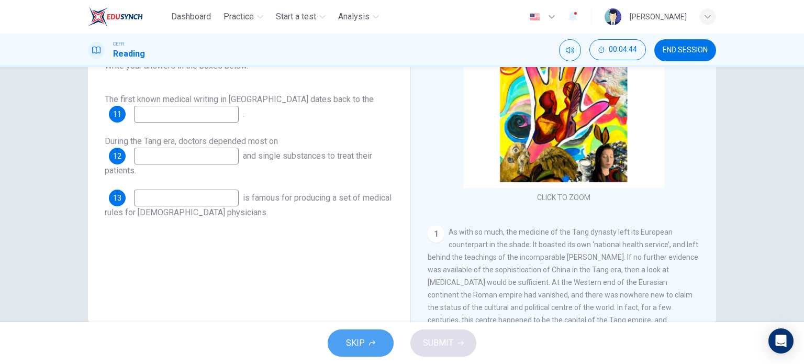
click at [370, 329] on button "SKIP" at bounding box center [361, 342] width 66 height 27
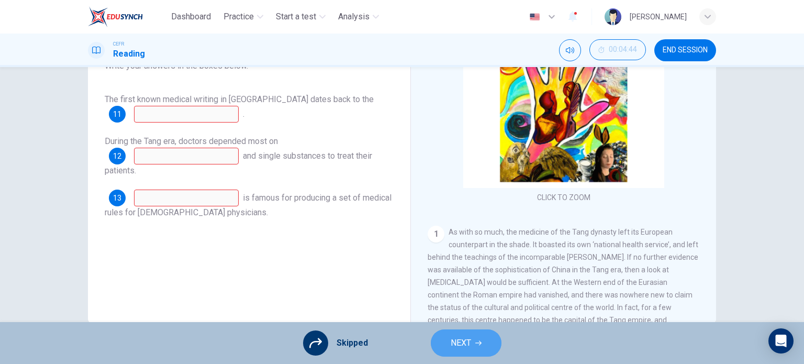
click at [467, 349] on span "NEXT" at bounding box center [461, 342] width 20 height 15
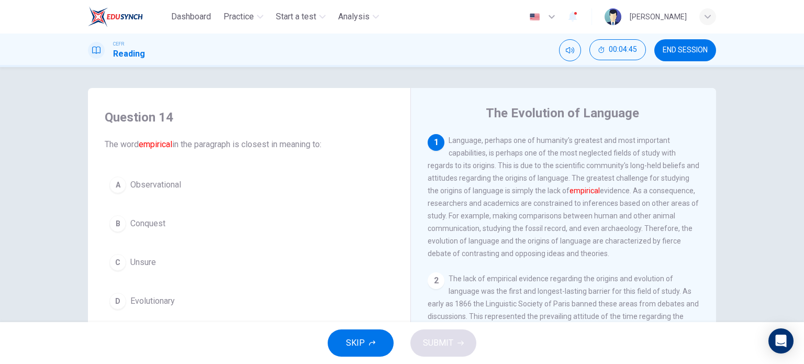
click at [693, 61] on button "END SESSION" at bounding box center [685, 50] width 62 height 22
